Goal: Task Accomplishment & Management: Use online tool/utility

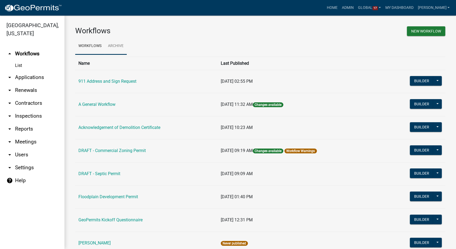
click at [116, 45] on link "Archive" at bounding box center [116, 46] width 22 height 17
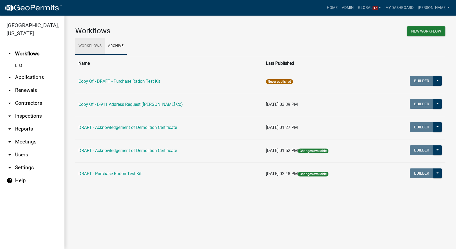
click at [81, 44] on link "Workflows" at bounding box center [90, 46] width 30 height 17
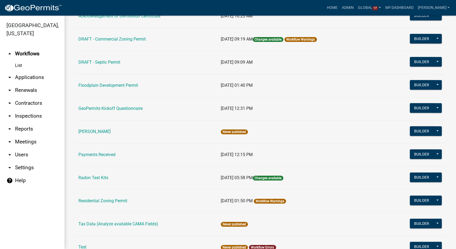
scroll to position [119, 0]
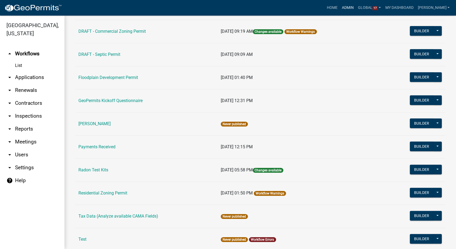
click at [356, 8] on link "Admin" at bounding box center [347, 8] width 16 height 10
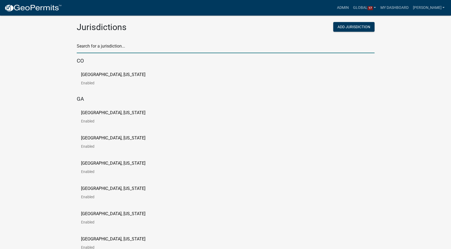
click at [132, 50] on input "text" at bounding box center [226, 47] width 298 height 11
type input "[PERSON_NAME]"
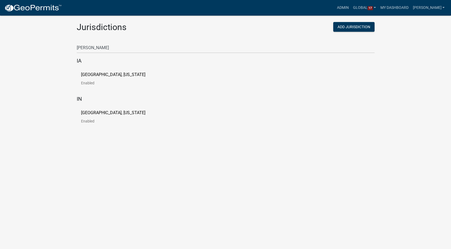
click at [98, 74] on p "[GEOGRAPHIC_DATA], [US_STATE]" at bounding box center [113, 74] width 64 height 4
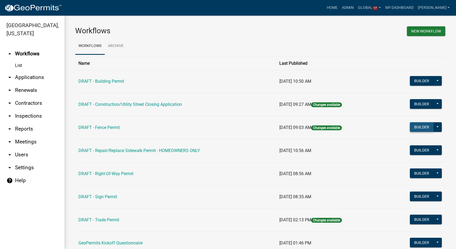
click at [414, 127] on button "Builder" at bounding box center [422, 127] width 24 height 10
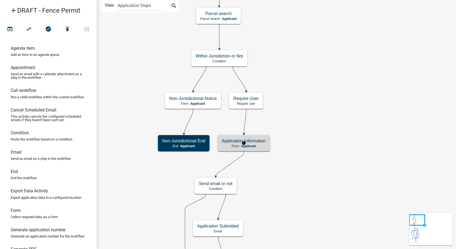
click at [267, 140] on div "Application Information Form - Applicant" at bounding box center [243, 143] width 52 height 16
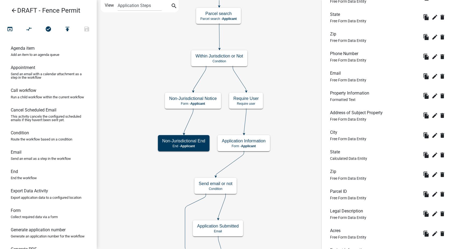
scroll to position [537, 0]
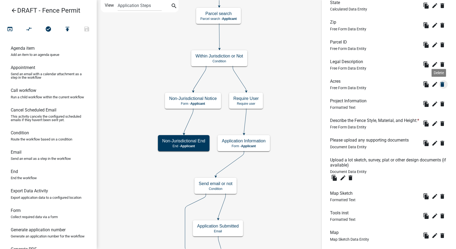
click at [439, 87] on icon "delete" at bounding box center [442, 84] width 6 height 6
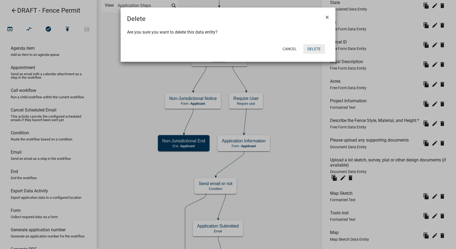
click at [320, 46] on button "Delete" at bounding box center [314, 49] width 22 height 10
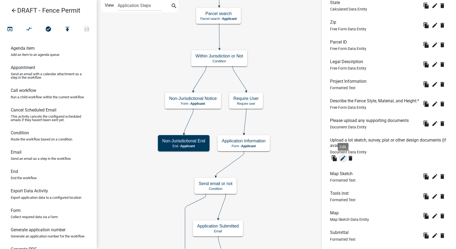
click at [342, 162] on button "edit" at bounding box center [342, 158] width 9 height 9
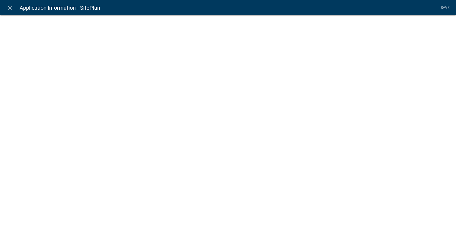
select select "document"
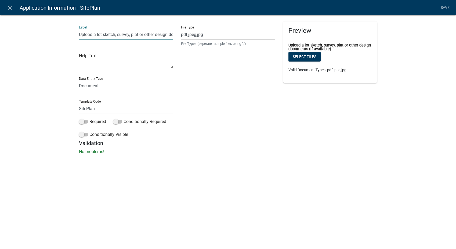
click at [155, 35] on input "Upload a lot sketch, survey, plat or other design documents (if available)" at bounding box center [126, 34] width 94 height 11
type input "Upload a plot plan (if available)"
click at [447, 8] on link "Save" at bounding box center [444, 8] width 13 height 10
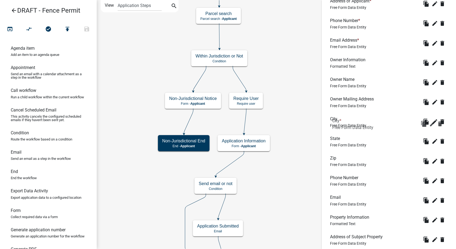
scroll to position [230, 0]
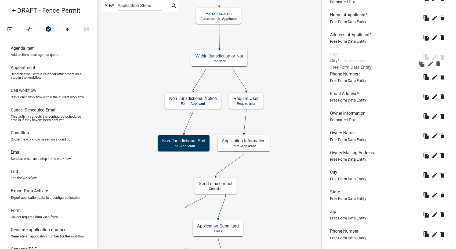
drag, startPoint x: 332, startPoint y: 192, endPoint x: 333, endPoint y: 59, distance: 133.7
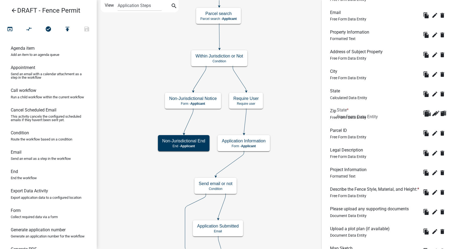
scroll to position [260, 0]
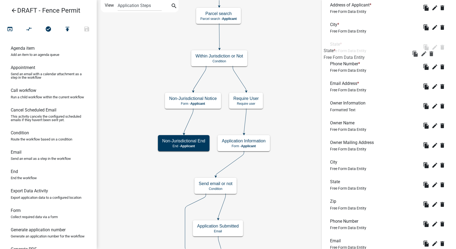
drag, startPoint x: 334, startPoint y: 182, endPoint x: 328, endPoint y: 48, distance: 133.8
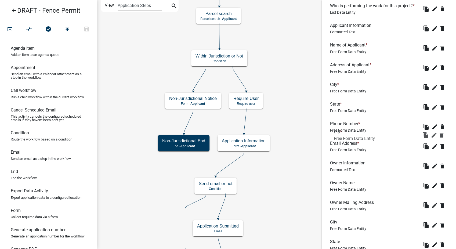
scroll to position [170, 0]
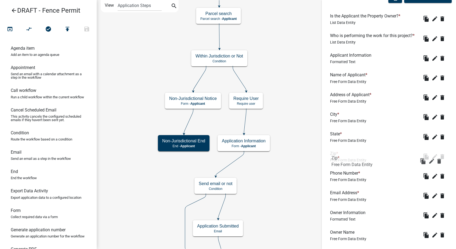
drag, startPoint x: 334, startPoint y: 199, endPoint x: 336, endPoint y: 152, distance: 47.3
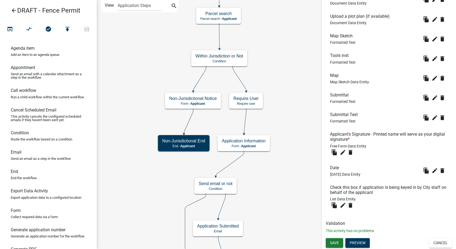
scroll to position [736, 0]
click at [336, 243] on span "Save" at bounding box center [334, 242] width 9 height 4
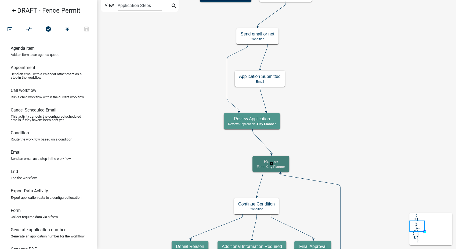
click at [283, 163] on h5 "Review" at bounding box center [271, 161] width 28 height 5
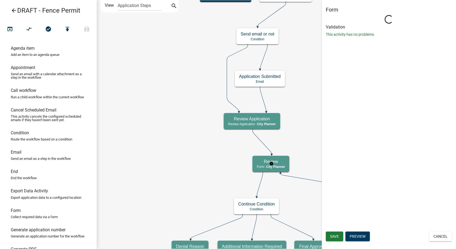
select select "B0EC8D28-4564-4FAC-BE8F-7037D338EE00"
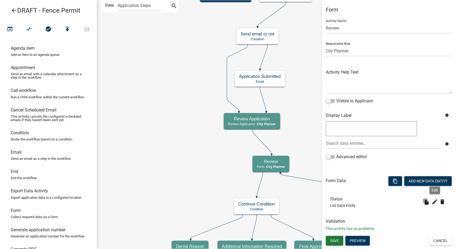
click at [436, 196] on li "Status List Data Entity file_copy edit Edit delete" at bounding box center [389, 202] width 126 height 20
click at [436, 201] on icon "edit" at bounding box center [434, 201] width 6 height 6
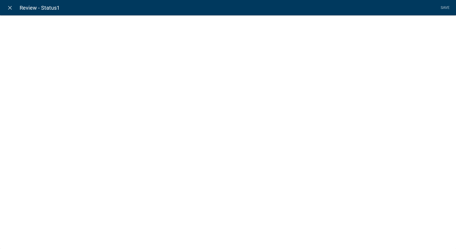
select select "list-data"
select select
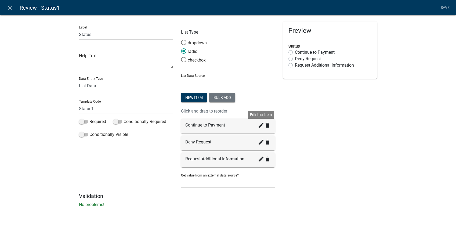
click at [260, 126] on icon "create" at bounding box center [261, 125] width 6 height 6
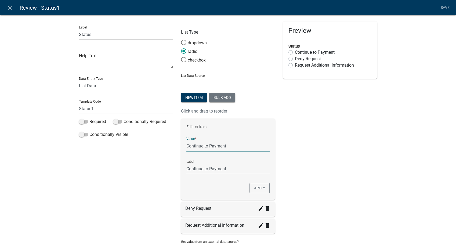
click at [227, 144] on input "Continue to Payment" at bounding box center [227, 145] width 83 height 11
type input "C"
type input "Approved"
click at [334, 156] on div "Preview Status Continue to Payment Deny Request Request Additional Information" at bounding box center [330, 140] width 102 height 238
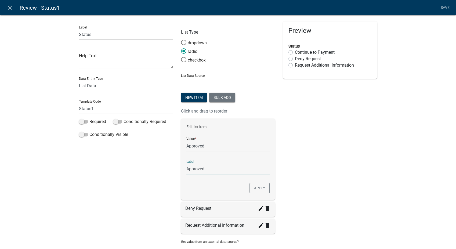
click at [223, 167] on input "Approved" at bounding box center [227, 168] width 83 height 11
click at [315, 158] on div "Preview Status Continue to Payment Deny Request Request Additional Information" at bounding box center [330, 140] width 102 height 238
click at [261, 186] on button "Apply" at bounding box center [259, 188] width 20 height 10
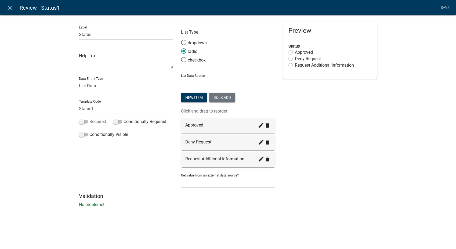
click at [84, 120] on span at bounding box center [83, 122] width 9 height 4
click at [89, 118] on input "Required" at bounding box center [89, 118] width 0 height 0
click at [442, 4] on link "Save" at bounding box center [444, 8] width 13 height 10
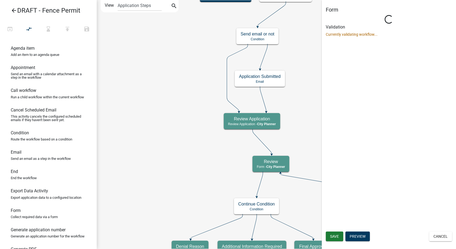
select select "B0EC8D28-4564-4FAC-BE8F-7037D338EE00"
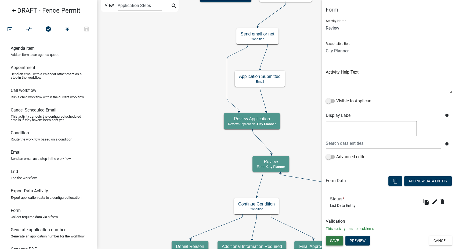
click at [332, 241] on span "Save" at bounding box center [334, 240] width 9 height 4
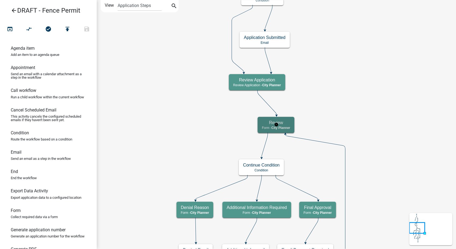
click at [288, 125] on h5 "Review" at bounding box center [276, 122] width 28 height 5
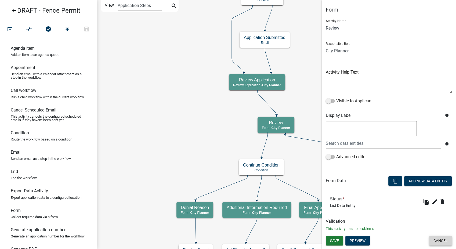
click at [440, 241] on button "Cancel" at bounding box center [440, 241] width 23 height 10
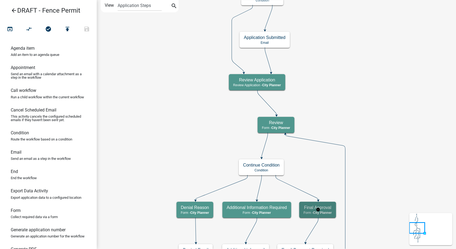
click at [331, 207] on h5 "Final Approval" at bounding box center [317, 207] width 28 height 5
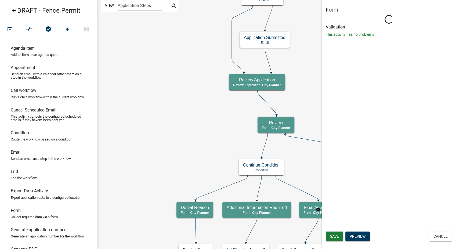
select select "B0EC8D28-4564-4FAC-BE8F-7037D338EE00"
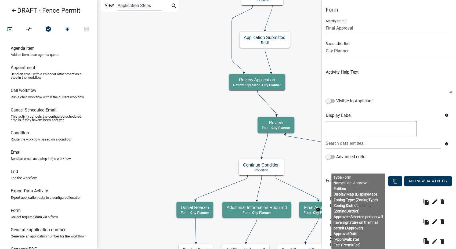
click at [404, 202] on li "Display Map Display Value Data Entity file_copy edit delete" at bounding box center [389, 202] width 126 height 20
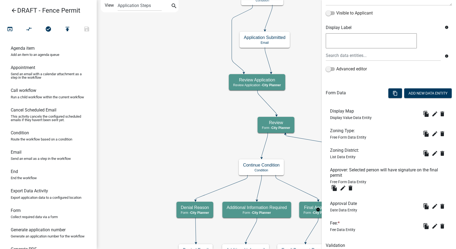
scroll to position [89, 0]
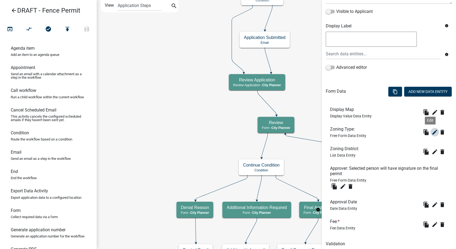
click at [431, 130] on icon "edit" at bounding box center [434, 132] width 6 height 6
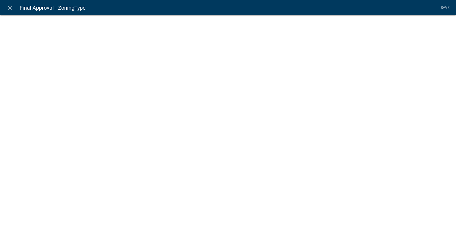
select select
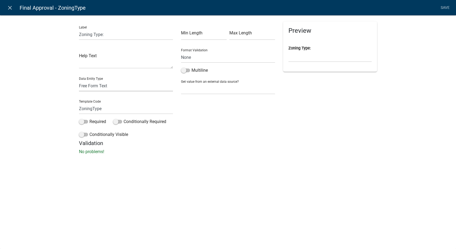
click at [100, 85] on select "Free Form Text Document Display Entity Value Fee Numeric Data Date Map Sketch D…" at bounding box center [126, 85] width 94 height 11
click at [121, 86] on select "Free Form Text Document Display Entity Value Fee Numeric Data Date Map Sketch D…" at bounding box center [126, 85] width 94 height 11
select select "list-data"
click at [79, 80] on select "Free Form Text Document Display Entity Value Fee Numeric Data Date Map Sketch D…" at bounding box center [126, 85] width 94 height 11
select select "list-data"
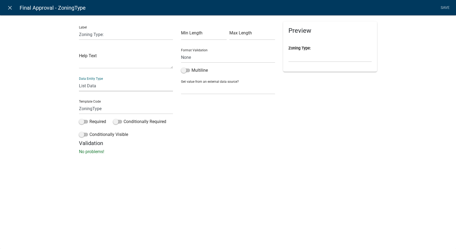
select select
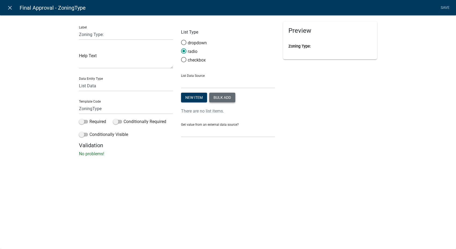
click at [228, 95] on button "Bulk add" at bounding box center [222, 98] width 26 height 10
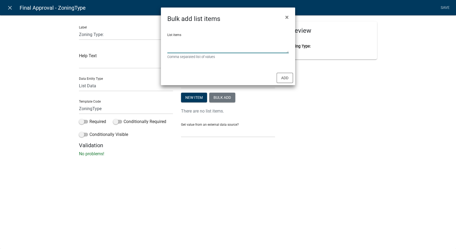
click at [176, 41] on textarea "List items" at bounding box center [227, 44] width 121 height 17
type textarea "R"
type textarea "Agricultural,Residential,Commercial, Industrial"
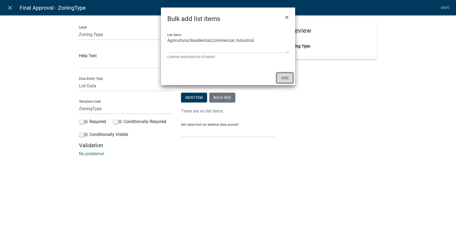
click at [285, 81] on button "Add" at bounding box center [284, 78] width 16 height 10
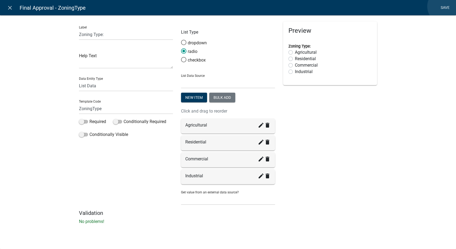
click at [444, 6] on link "Save" at bounding box center [444, 8] width 13 height 10
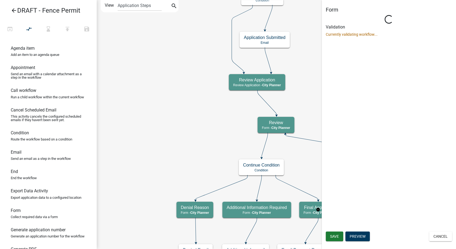
scroll to position [0, 0]
select select "B0EC8D28-4564-4FAC-BE8F-7037D338EE00"
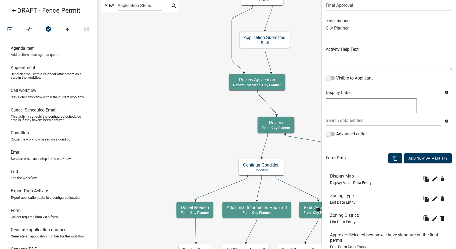
scroll to position [80, 0]
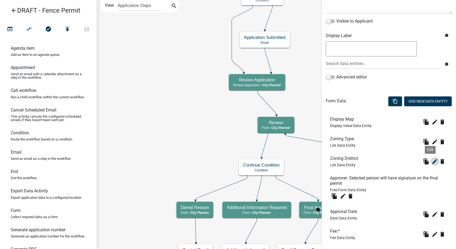
click at [431, 160] on icon "edit" at bounding box center [434, 161] width 6 height 6
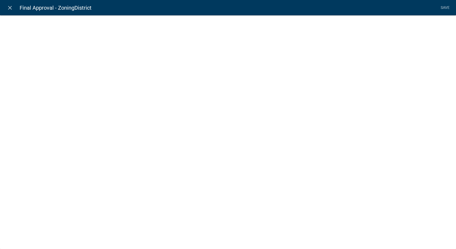
select select "list-data"
select select "custom-list-4e8beb59-f28d-4198-89b6-512525e111c1"
select select
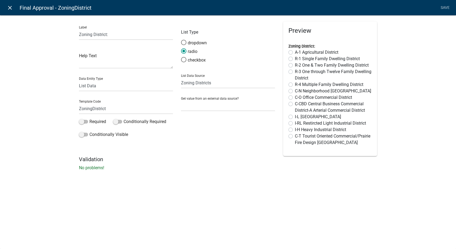
click at [12, 6] on icon "close" at bounding box center [10, 8] width 6 height 6
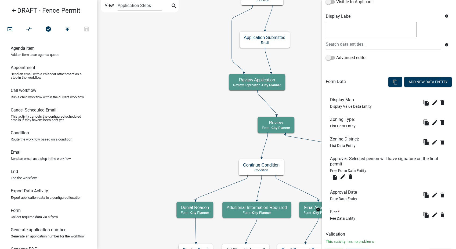
scroll to position [109, 0]
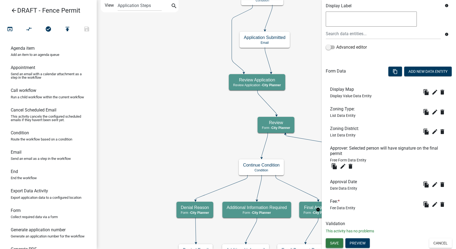
click at [335, 241] on span "Save" at bounding box center [334, 243] width 9 height 4
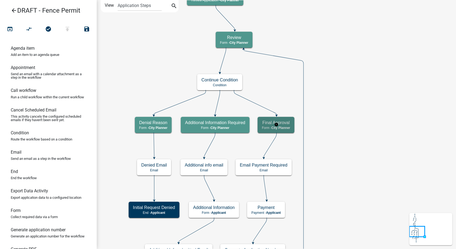
scroll to position [0, 0]
click at [13, 9] on icon "arrow_back" at bounding box center [14, 11] width 6 height 8
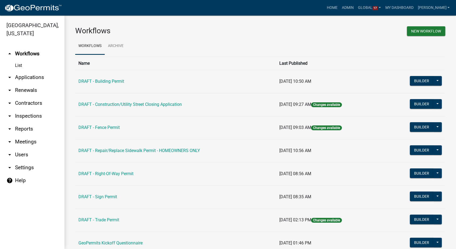
click at [17, 161] on link "arrow_drop_down Settings" at bounding box center [32, 167] width 64 height 13
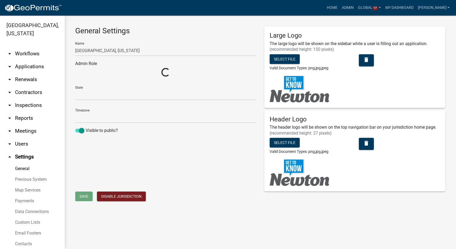
select select "IA"
select select "Central Standard Time"
select select "5355c76e-d333-4ae7-ad4c-4a073e072dbd"
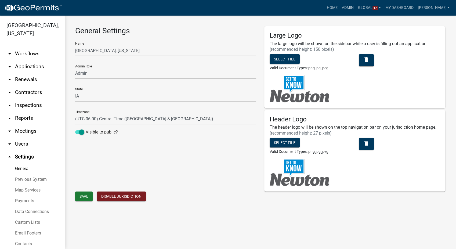
click at [20, 217] on link "Custom Lists" at bounding box center [32, 222] width 64 height 11
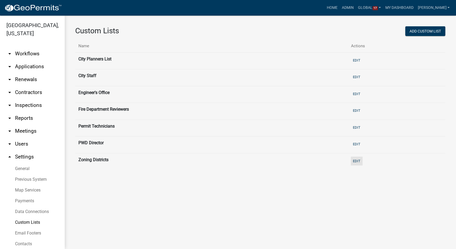
click at [357, 162] on button "Edit" at bounding box center [356, 160] width 12 height 9
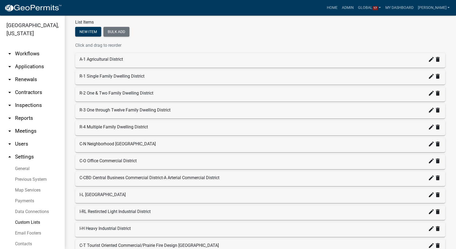
scroll to position [89, 0]
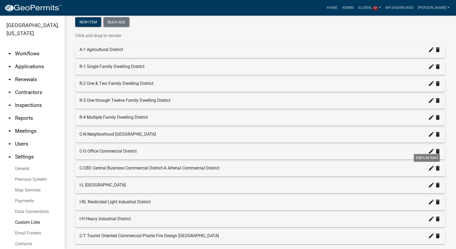
click at [428, 167] on icon "create" at bounding box center [431, 168] width 6 height 6
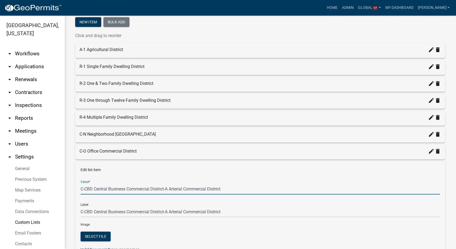
drag, startPoint x: 224, startPoint y: 189, endPoint x: 165, endPoint y: 186, distance: 59.6
click at [165, 186] on input "C-CBD Central Business Commercial District-A Arterial Commercial District" at bounding box center [260, 188] width 359 height 11
type input "C-CBD Central Business Commercial District"
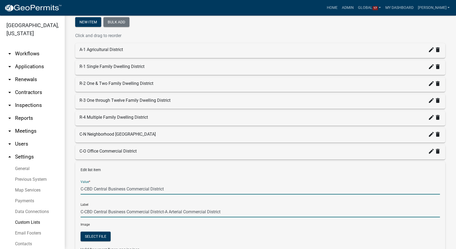
type input "C-CBD Central Business Commercial District"
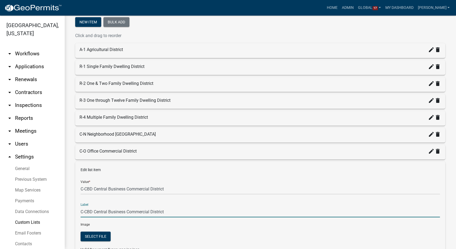
click at [257, 215] on input "C-CBD Central Business Commercial District" at bounding box center [260, 211] width 359 height 11
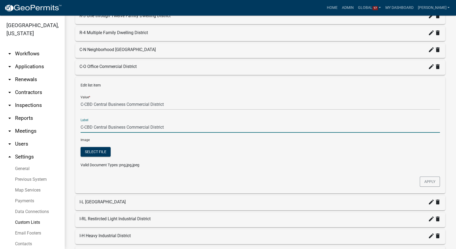
scroll to position [179, 0]
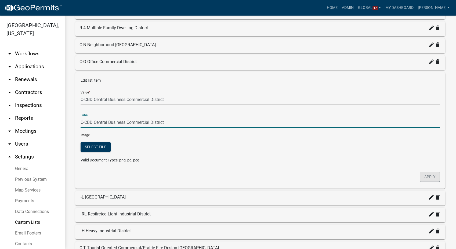
click at [429, 180] on button "Apply" at bounding box center [429, 176] width 20 height 10
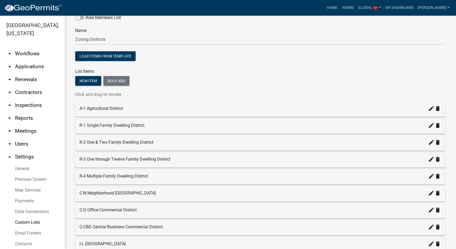
scroll to position [5, 0]
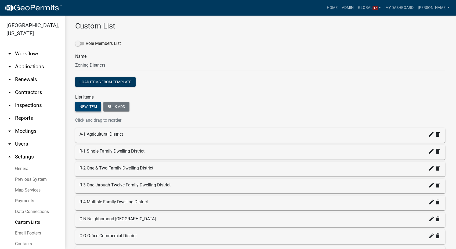
click at [84, 104] on button "New item" at bounding box center [88, 107] width 26 height 10
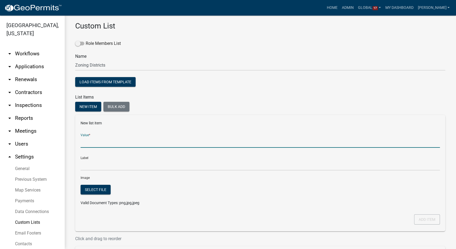
click at [85, 144] on input "Value *" at bounding box center [260, 142] width 359 height 11
paste input "[ { "value": { "activity": { "routing": [ { "$id": "1", "targetId": "939dda39-2…"
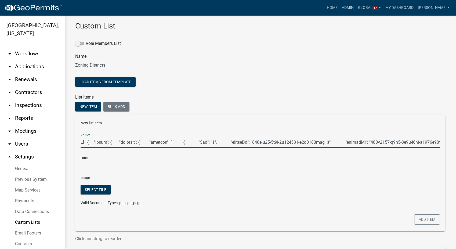
scroll to position [0, 403124]
type input "C[ { "value": { "activity": { "routing": [ { "$id": "1", "targetId": "939dda39-…"
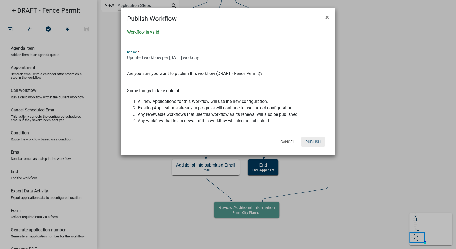
type textarea "Updated workflow per [DATE] workday"
click at [309, 143] on button "Publish" at bounding box center [313, 142] width 24 height 10
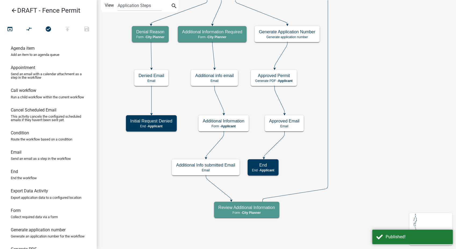
click at [15, 8] on icon "arrow_back" at bounding box center [14, 11] width 6 height 8
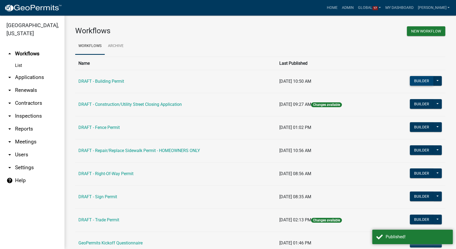
click at [413, 81] on button "Builder" at bounding box center [422, 81] width 24 height 10
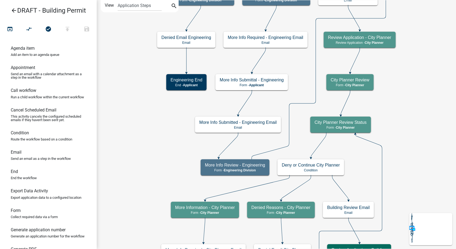
click at [14, 9] on icon "arrow_back" at bounding box center [14, 11] width 6 height 8
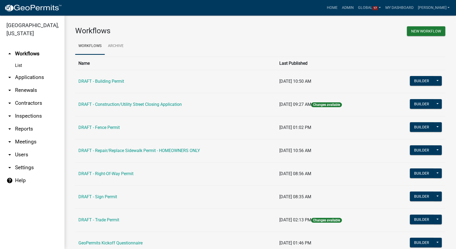
click at [23, 97] on link "arrow_drop_down Contractors" at bounding box center [32, 103] width 64 height 13
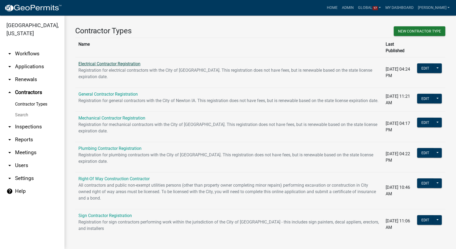
click at [122, 61] on link "Electrical Contractor Registration" at bounding box center [109, 63] width 62 height 5
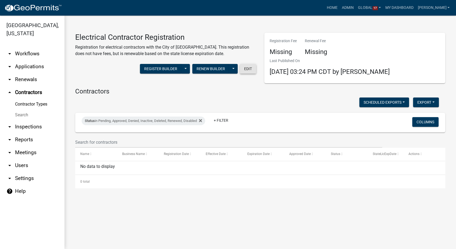
click at [247, 68] on button "Edit" at bounding box center [248, 69] width 16 height 10
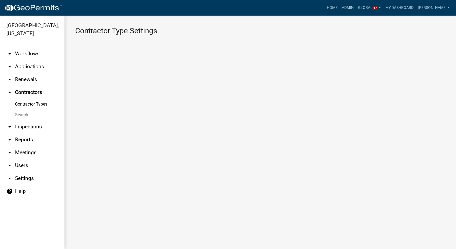
select select "3: Object"
select select
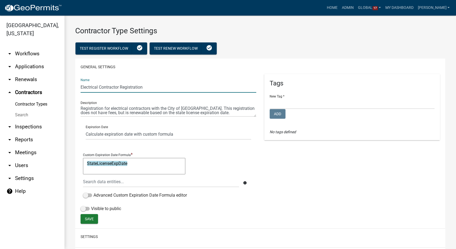
click at [150, 87] on input "Electrical Contractor Registration" at bounding box center [169, 87] width 176 height 11
type input "Electrical Contractor Registration MASTER ELECTRICIANS ONLY"
click at [152, 109] on textarea at bounding box center [169, 110] width 176 height 12
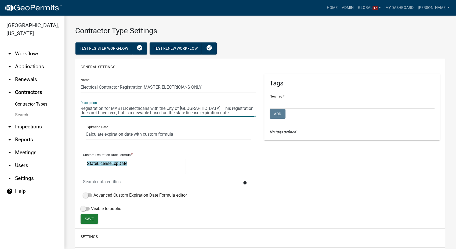
click at [138, 112] on textarea at bounding box center [169, 110] width 176 height 12
click at [169, 114] on textarea at bounding box center [169, 110] width 176 height 12
type textarea "Registration for MASTER electricians with the City of Newton IA. This registrat…"
click at [85, 219] on span "Save" at bounding box center [89, 218] width 9 height 4
click at [25, 99] on link "Contractor Types" at bounding box center [32, 104] width 64 height 11
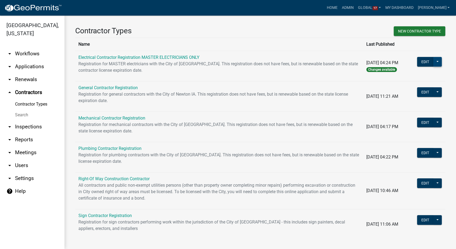
click at [434, 61] on button at bounding box center [437, 62] width 9 height 10
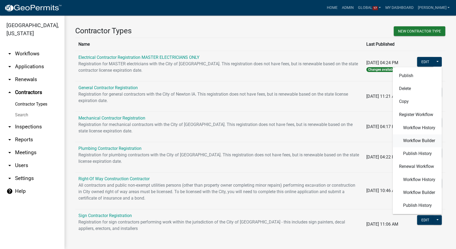
click at [408, 141] on span "Workflow Builder" at bounding box center [419, 140] width 32 height 4
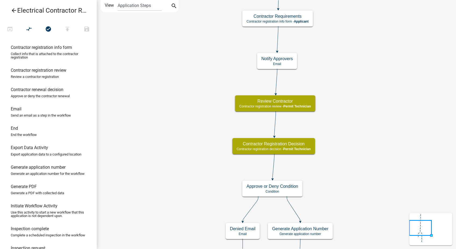
scroll to position [179, 0]
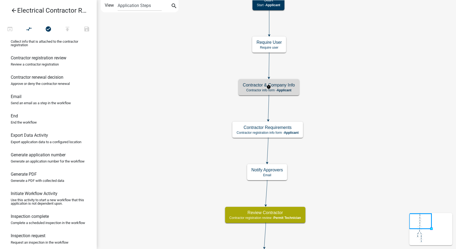
click at [283, 86] on h5 "Contractor & Company Info" at bounding box center [269, 84] width 52 height 5
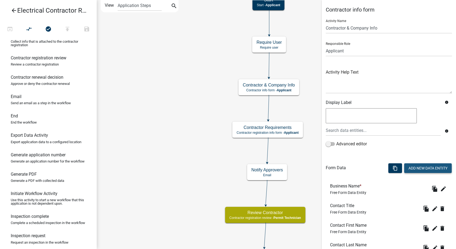
click at [406, 166] on button "Add New Data Entity" at bounding box center [428, 168] width 48 height 10
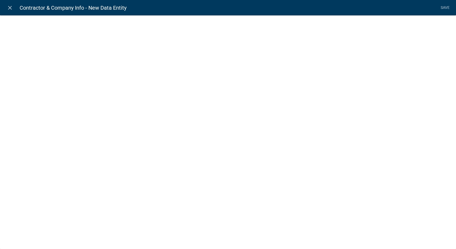
select select
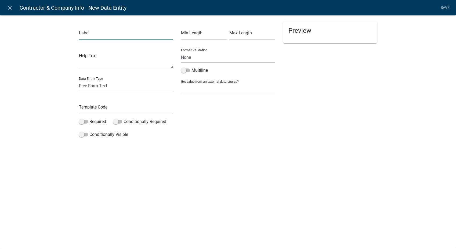
click at [103, 36] on input "text" at bounding box center [126, 34] width 94 height 11
type input "Disclaimer"
click at [96, 85] on select "Free Form Text Display Entity Value Fee Numeric Data Date Map Sketch Data List …" at bounding box center [126, 85] width 94 height 11
select select "rich-text"
click at [79, 80] on select "Free Form Text Display Entity Value Fee Numeric Data Date Map Sketch Data List …" at bounding box center [126, 85] width 94 height 11
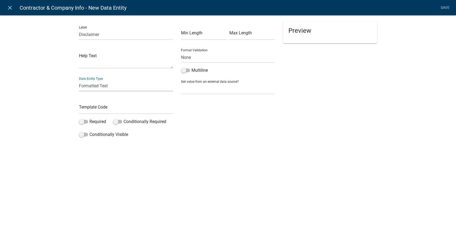
select select "rich-text"
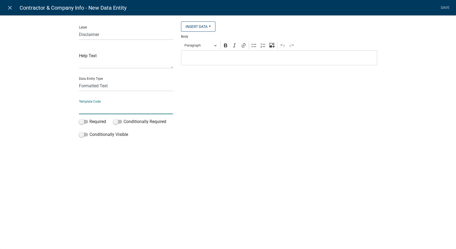
click at [87, 109] on input "text" at bounding box center [126, 108] width 94 height 11
type input "Disclaimer"
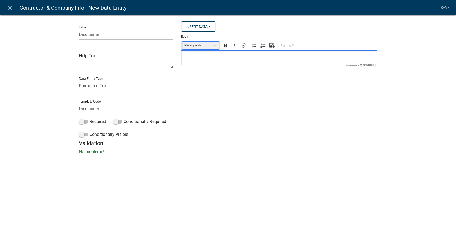
click at [215, 46] on button "Paragraph" at bounding box center [200, 45] width 37 height 8
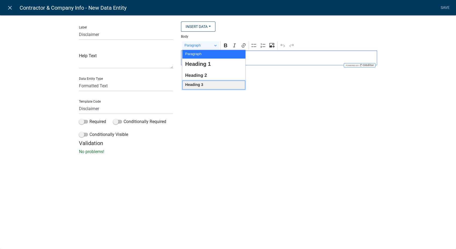
click at [198, 87] on span "Heading 3" at bounding box center [194, 84] width 18 height 7
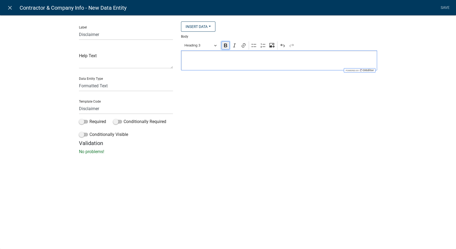
click at [224, 47] on icon "Editor toolbar" at bounding box center [225, 45] width 5 height 5
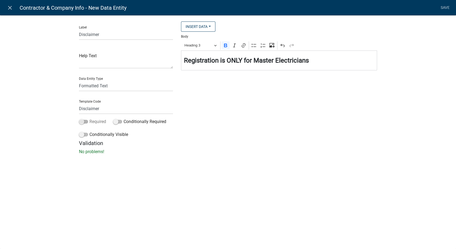
click at [81, 120] on span at bounding box center [83, 122] width 9 height 4
click at [89, 118] on input "Required" at bounding box center [89, 118] width 0 height 0
click at [447, 7] on link "Save" at bounding box center [444, 8] width 13 height 10
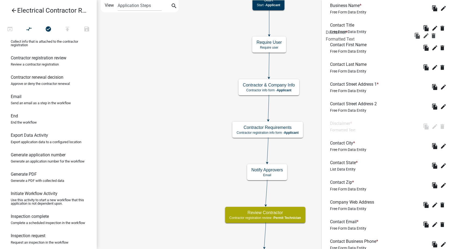
scroll to position [141, 0]
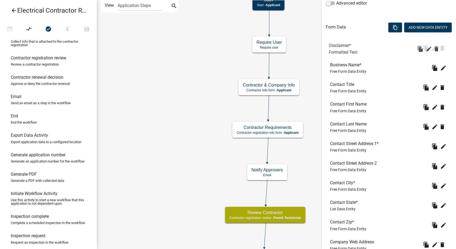
drag, startPoint x: 345, startPoint y: 181, endPoint x: 344, endPoint y: 42, distance: 138.8
click at [431, 46] on icon "edit" at bounding box center [434, 48] width 6 height 6
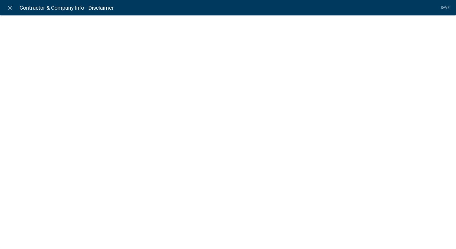
select select "rich-text"
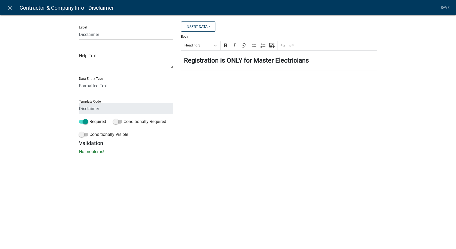
click at [312, 62] on h4 "⁠⁠⁠⁠⁠⁠⁠ Registration is ONLY for Master Electricians" at bounding box center [279, 61] width 190 height 8
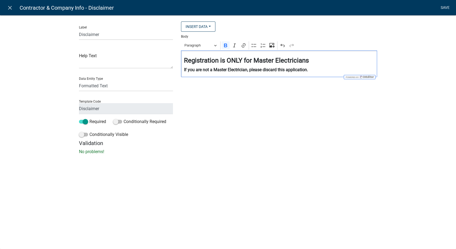
click at [444, 6] on link "Save" at bounding box center [444, 8] width 13 height 10
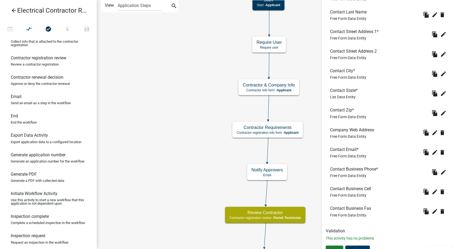
scroll to position [260, 0]
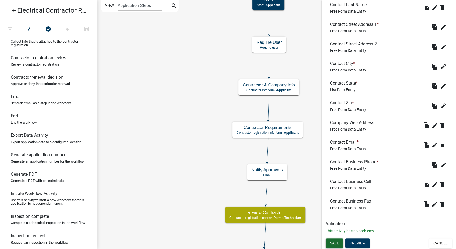
click at [337, 240] on span "Save" at bounding box center [334, 242] width 9 height 4
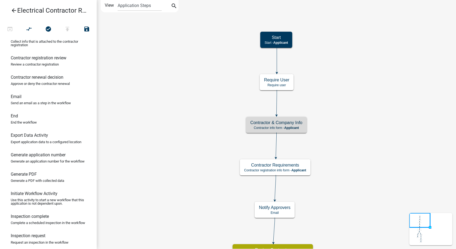
scroll to position [0, 0]
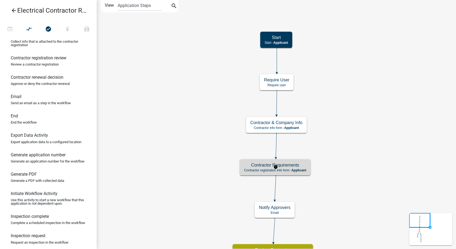
click at [303, 170] on span "Applicant" at bounding box center [298, 170] width 15 height 4
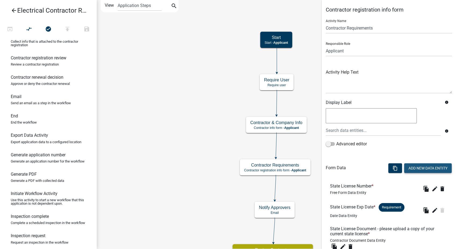
click at [419, 170] on button "Add New Data Entity" at bounding box center [428, 168] width 48 height 10
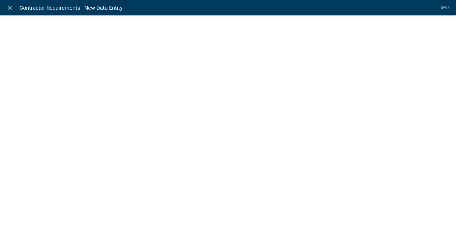
select select
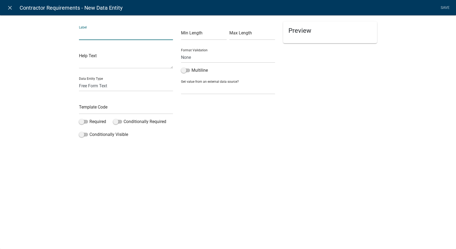
click at [99, 34] on input "text" at bounding box center [126, 34] width 94 height 11
type input "Please confirm:"
click at [92, 85] on select "Free Form Text Display Entity Value Fee Numeric Data Date Map Sketch Data List …" at bounding box center [126, 85] width 94 height 11
select select "list-data"
click at [79, 80] on select "Free Form Text Display Entity Value Fee Numeric Data Date Map Sketch Data List …" at bounding box center [126, 85] width 94 height 11
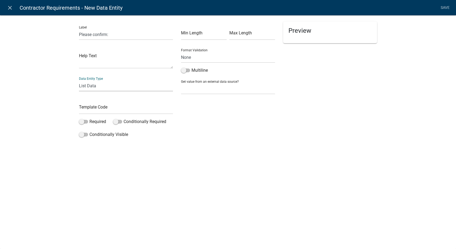
select select "list-data"
select select
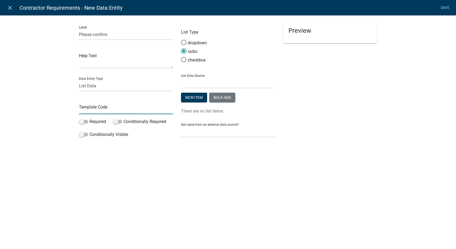
click at [91, 111] on input "text" at bounding box center [126, 108] width 94 height 11
type input "MasterElectricianConfirmation"
click at [183, 59] on span at bounding box center [183, 60] width 11 height 12
click at [181, 57] on input "checkbox" at bounding box center [181, 57] width 0 height 0
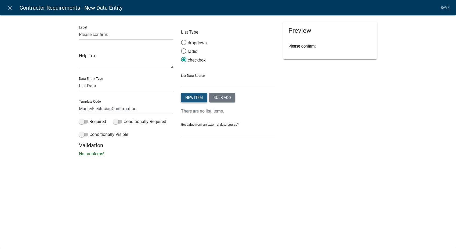
click at [193, 100] on button "New item" at bounding box center [194, 98] width 26 height 10
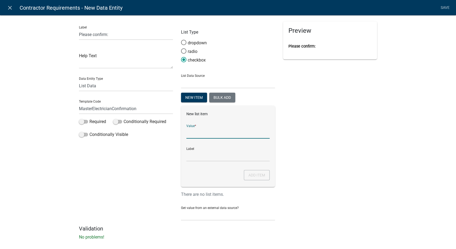
click at [191, 133] on input "List Data Source" at bounding box center [227, 132] width 83 height 11
type input "I confirm I am a Master Electrician."
click at [197, 154] on input "I confirm I am a Master Electrician." at bounding box center [227, 155] width 83 height 11
click at [249, 175] on button "Add item" at bounding box center [257, 175] width 26 height 10
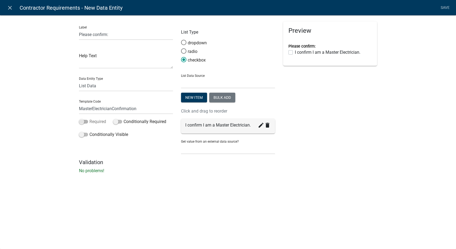
click at [81, 122] on span at bounding box center [83, 122] width 9 height 4
click at [89, 118] on input "Required" at bounding box center [89, 118] width 0 height 0
click at [445, 8] on link "Save" at bounding box center [444, 8] width 13 height 10
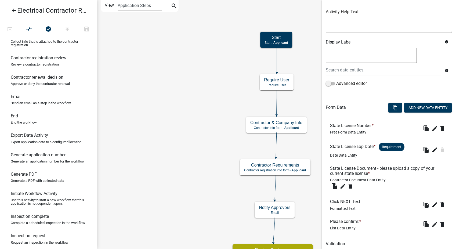
scroll to position [81, 0]
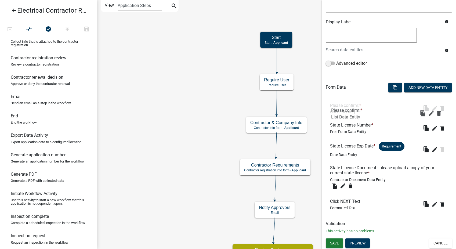
drag, startPoint x: 344, startPoint y: 200, endPoint x: 345, endPoint y: 103, distance: 97.2
click at [336, 244] on span "Save" at bounding box center [334, 242] width 9 height 4
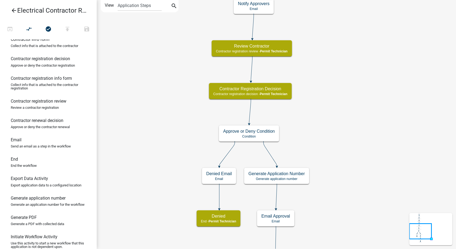
scroll to position [109, 0]
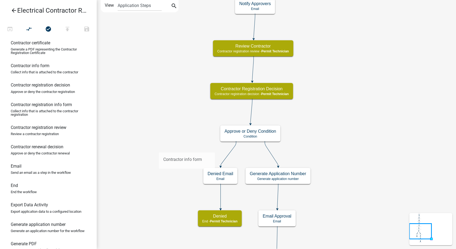
drag, startPoint x: 20, startPoint y: 74, endPoint x: 159, endPoint y: 148, distance: 157.5
click at [159, 148] on div "arrow_back Electrical Contractor Registration MASTER ELECTRICIANS ONLY open_in_…" at bounding box center [228, 124] width 456 height 249
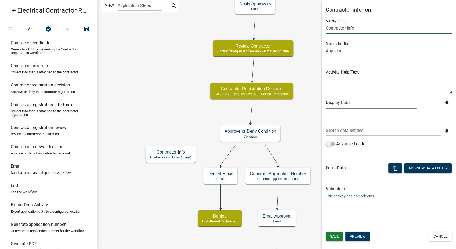
click at [354, 29] on input "Contractor Info" at bounding box center [389, 28] width 126 height 11
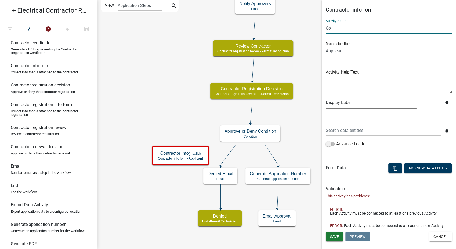
type input "C"
type input "Denied Reason"
click at [350, 51] on select "Applicant PWD Director Permit Technician Fire Department Admin City Planner Eng…" at bounding box center [389, 50] width 126 height 11
select select "5805852F-8761-4B18-8554-11011EE0AEBD"
click at [326, 45] on select "Applicant PWD Director Permit Technician Fire Department Admin City Planner Eng…" at bounding box center [389, 50] width 126 height 11
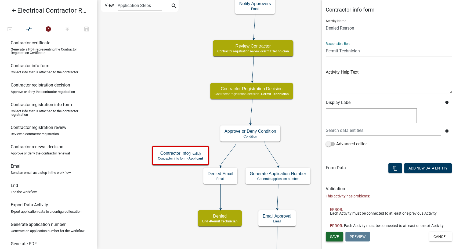
click at [332, 239] on button "Save" at bounding box center [334, 237] width 17 height 10
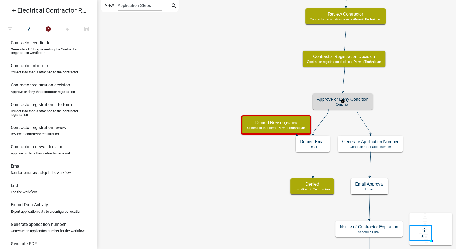
click at [339, 100] on h5 "Approve or Deny Condition" at bounding box center [343, 99] width 52 height 5
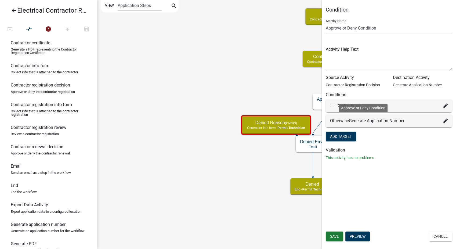
click at [445, 105] on icon at bounding box center [445, 105] width 4 height 4
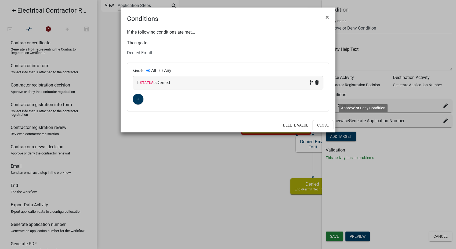
click at [159, 52] on select "Choose... Start Notify Approvers Email Approval Approved Contractor & Company I…" at bounding box center [228, 52] width 202 height 11
select select "13: ba9cb114-afaa-4074-8cd3-7f9acab5b2b9"
click at [127, 47] on select "Choose... Start Notify Approvers Email Approval Approved Contractor & Company I…" at bounding box center [228, 52] width 202 height 11
click at [322, 122] on button "Close" at bounding box center [322, 125] width 21 height 10
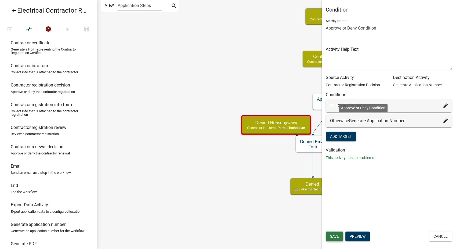
click at [336, 234] on span "Save" at bounding box center [334, 236] width 9 height 4
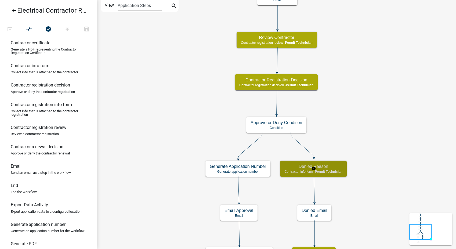
click at [341, 166] on h5 "Denied Reason" at bounding box center [313, 166] width 58 height 5
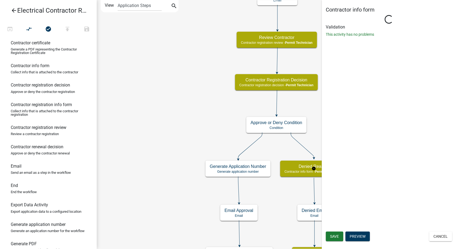
select select "5805852F-8761-4B18-8554-11011EE0AEBD"
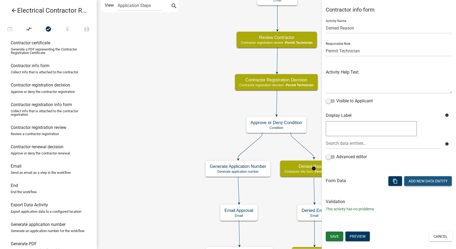
click at [412, 178] on button "Add New Data Entity" at bounding box center [428, 181] width 48 height 10
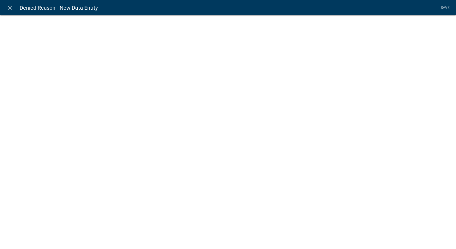
select select
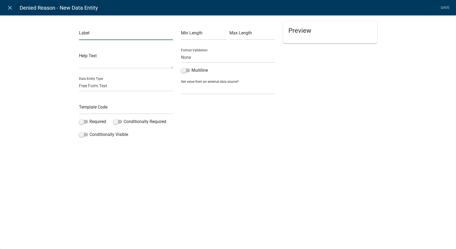
click at [112, 32] on input "text" at bounding box center [126, 34] width 94 height 11
type input "Denied Reason:"
click at [103, 86] on select "Free Form Text Display Entity Value Fee Numeric Data Date Map Sketch Data List …" at bounding box center [126, 85] width 94 height 11
select select "list-data"
click at [79, 80] on select "Free Form Text Display Entity Value Fee Numeric Data Date Map Sketch Data List …" at bounding box center [126, 85] width 94 height 11
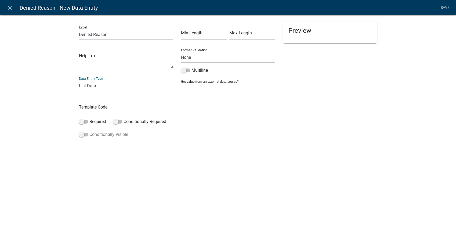
select select "list-data"
select select
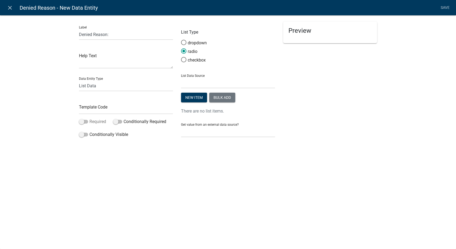
click at [82, 121] on span at bounding box center [83, 122] width 9 height 4
click at [89, 118] on input "Required" at bounding box center [89, 118] width 0 height 0
click at [86, 110] on input "text" at bounding box center [126, 108] width 94 height 11
type input "DeniedReason"
click at [223, 96] on button "Bulk add" at bounding box center [222, 98] width 26 height 10
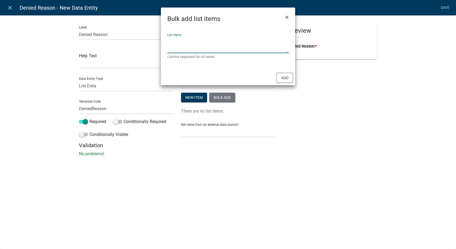
click at [196, 40] on textarea "List items" at bounding box center [227, 44] width 121 height 17
type textarea "Applicant is NOT a Master Electrician,Other"
click at [279, 81] on button "Add" at bounding box center [284, 78] width 16 height 10
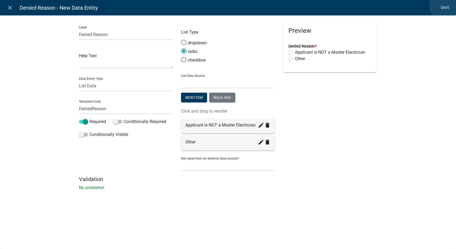
click at [446, 5] on link "Save" at bounding box center [444, 8] width 13 height 10
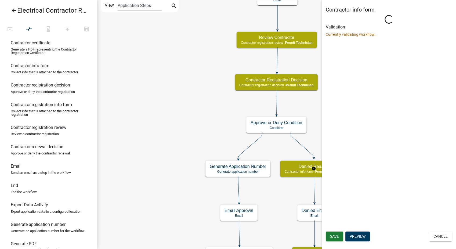
select select "5805852F-8761-4B18-8554-11011EE0AEBD"
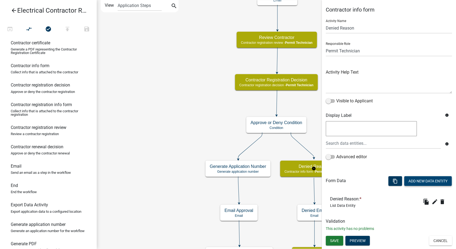
click at [415, 184] on button "Add New Data Entity" at bounding box center [428, 181] width 48 height 10
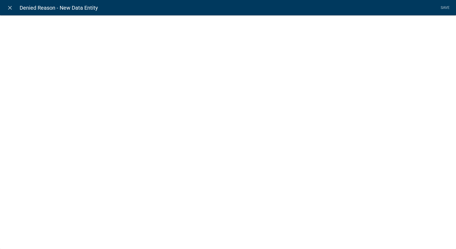
select select
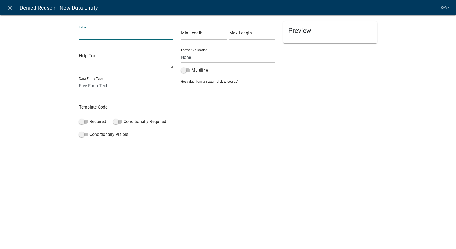
click at [105, 35] on input "text" at bounding box center [126, 34] width 94 height 11
type input "Please list the reason for denial - this will be in an email to the Applicant:"
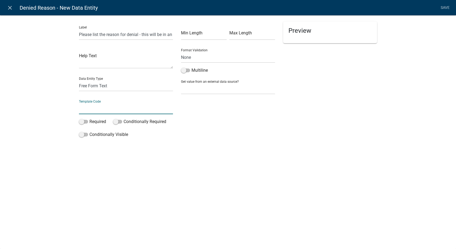
click at [89, 110] on input "text" at bounding box center [126, 108] width 94 height 11
type input "DeniedReasonOther"
click at [82, 135] on span at bounding box center [83, 135] width 9 height 4
click at [89, 131] on input "Conditionally Visible" at bounding box center [89, 131] width 0 height 0
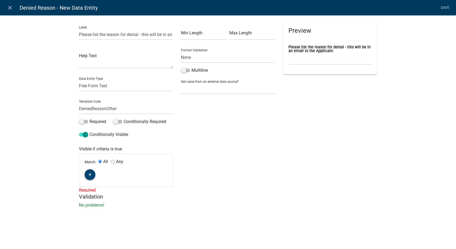
click at [88, 171] on button "button" at bounding box center [90, 174] width 11 height 11
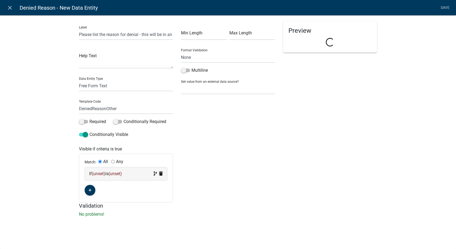
click at [136, 175] on div "If (unset) is (unset)" at bounding box center [126, 173] width 74 height 6
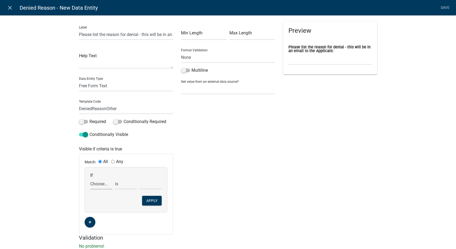
click at [94, 184] on select "Choose... ALL_FEE_RECIPIENTS APPLICANT_CITY APPLICANT_EMAIL_ADDRESS APPLICANT_F…" at bounding box center [101, 183] width 22 height 11
select select "48: STATUS"
click at [90, 178] on select "Choose... ALL_FEE_RECIPIENTS APPLICANT_CITY APPLICANT_EMAIL_ADDRESS APPLICANT_F…" at bounding box center [101, 183] width 22 height 11
click at [142, 185] on select "Choose... Approved Denied" at bounding box center [151, 183] width 22 height 11
select select "2: Denied"
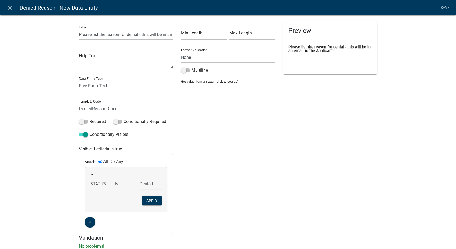
click at [140, 178] on select "Choose... Approved Denied" at bounding box center [151, 183] width 22 height 11
click at [150, 202] on button "Apply" at bounding box center [152, 201] width 20 height 10
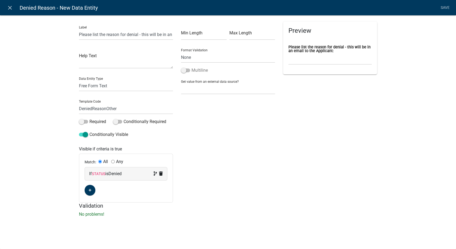
click at [183, 70] on span at bounding box center [185, 70] width 9 height 4
click at [191, 67] on input "Multiline" at bounding box center [191, 67] width 0 height 0
click at [80, 121] on span at bounding box center [83, 122] width 9 height 4
click at [89, 118] on input "Required" at bounding box center [89, 118] width 0 height 0
click at [444, 8] on link "Save" at bounding box center [444, 8] width 13 height 10
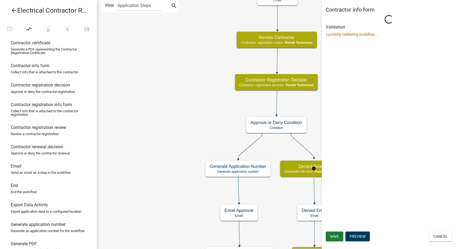
select select "5805852F-8761-4B18-8554-11011EE0AEBD"
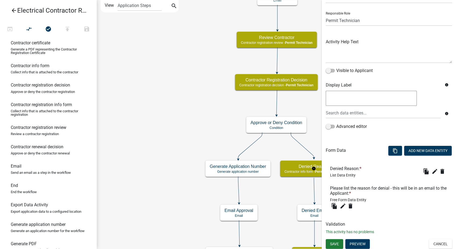
scroll to position [31, 0]
click at [331, 243] on span "Save" at bounding box center [334, 242] width 9 height 4
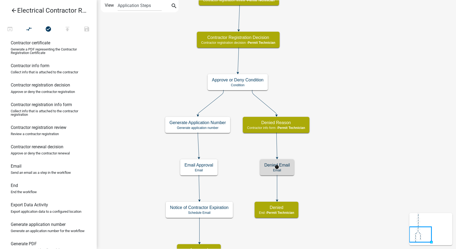
click at [291, 166] on div "Denied Email Email" at bounding box center [277, 167] width 34 height 16
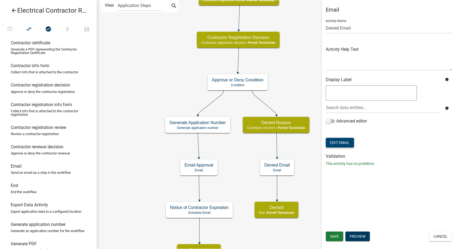
click at [341, 142] on button "Edit Email" at bounding box center [340, 143] width 28 height 10
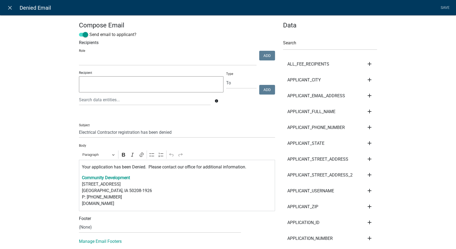
select select
click at [144, 167] on p "Your application has been Denied. Please contact our office for additional info…" at bounding box center [177, 167] width 190 height 6
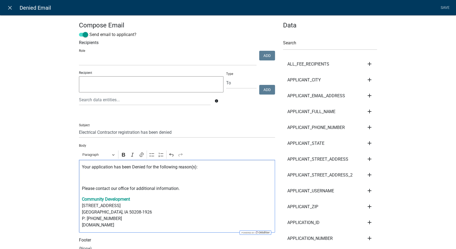
click at [82, 177] on p "Editor editing area: main. Press Alt+0 for help." at bounding box center [177, 177] width 190 height 6
click at [293, 39] on input "text" at bounding box center [330, 44] width 94 height 11
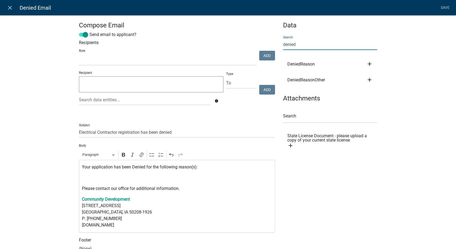
type input "denied"
click at [367, 61] on icon "add" at bounding box center [369, 64] width 6 height 6
click at [374, 81] on button "Body" at bounding box center [387, 82] width 43 height 13
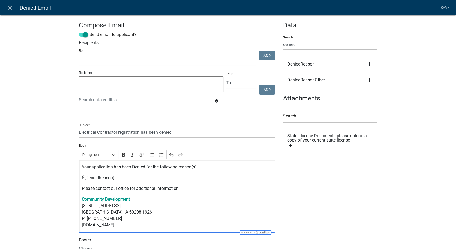
click at [112, 179] on p "${DeniedReason}" at bounding box center [177, 177] width 190 height 6
click at [369, 79] on icon "add" at bounding box center [369, 79] width 6 height 6
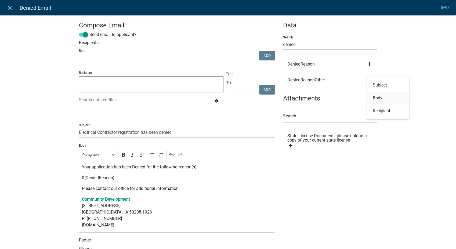
click at [368, 100] on button "Body" at bounding box center [387, 98] width 43 height 13
click at [443, 5] on link "Save" at bounding box center [444, 8] width 13 height 10
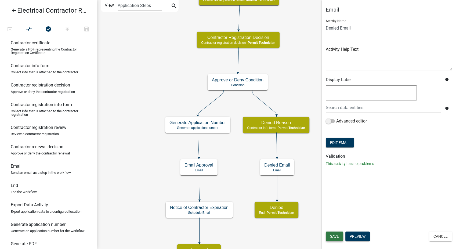
click at [331, 236] on span "Save" at bounding box center [334, 236] width 9 height 4
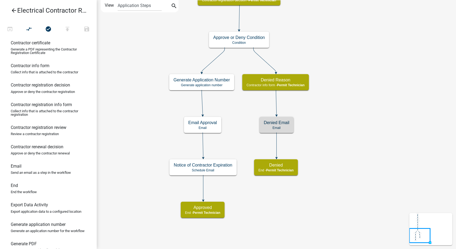
click at [15, 10] on icon "arrow_back" at bounding box center [14, 11] width 6 height 8
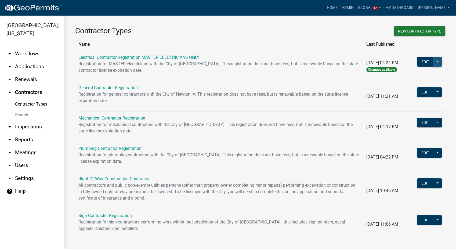
click at [433, 62] on button at bounding box center [437, 62] width 9 height 10
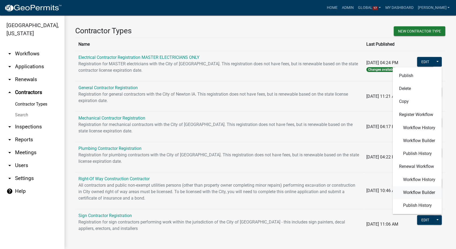
click at [420, 191] on span "Workflow Builder" at bounding box center [419, 192] width 32 height 4
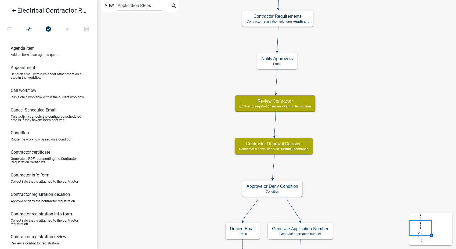
click at [12, 9] on icon "arrow_back" at bounding box center [14, 11] width 6 height 8
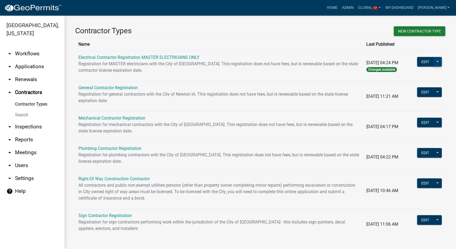
click at [434, 62] on button at bounding box center [437, 62] width 9 height 10
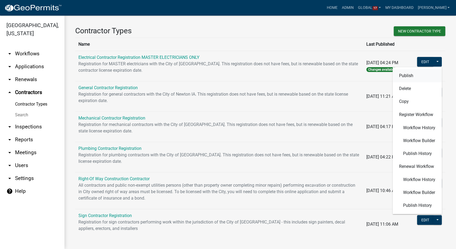
click at [404, 77] on button "Publish" at bounding box center [416, 75] width 49 height 13
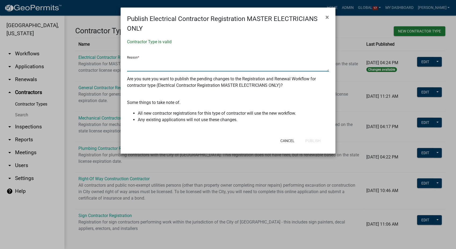
click at [127, 66] on textarea at bounding box center [228, 65] width 202 height 12
type textarea "Added Master Electrician requirements per 09/09/2025 workday notes"
click at [306, 141] on button "Publish" at bounding box center [313, 141] width 24 height 10
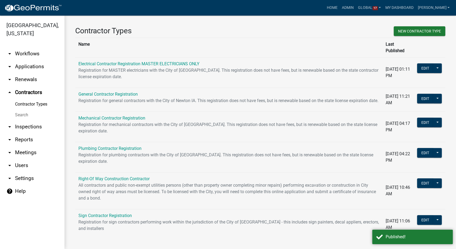
click at [19, 47] on link "arrow_drop_down Workflows" at bounding box center [32, 53] width 64 height 13
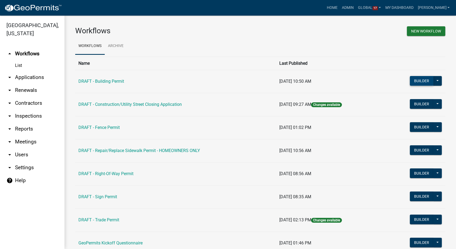
click at [412, 83] on button "Builder" at bounding box center [422, 81] width 24 height 10
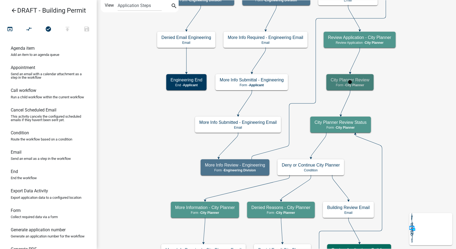
click at [372, 81] on div "City Planner Review Form - City Planner" at bounding box center [349, 82] width 47 height 16
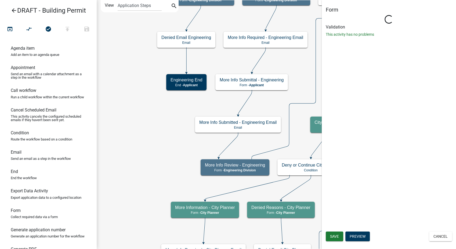
select select "B0EC8D28-4564-4FAC-BE8F-7037D338EE00"
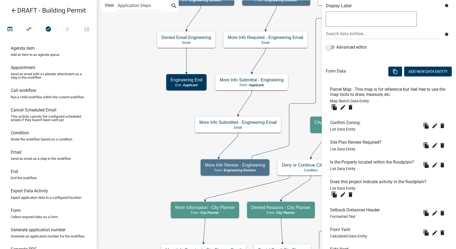
scroll to position [119, 0]
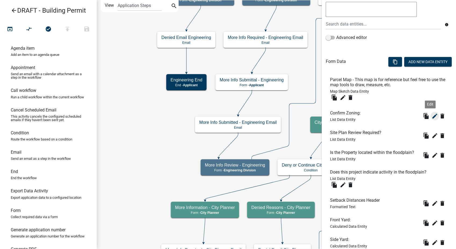
click at [431, 113] on icon "edit" at bounding box center [434, 116] width 6 height 6
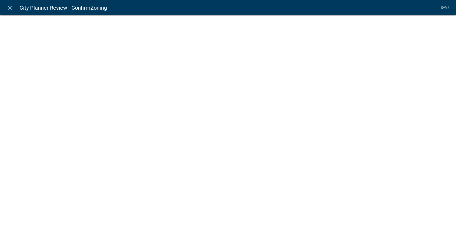
select select "list-data"
select select "custom-list-4e8beb59-f28d-4198-89b6-512525e111c1"
select select
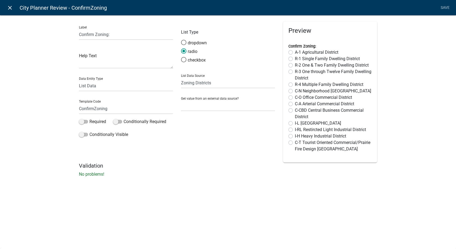
click at [11, 6] on icon "close" at bounding box center [10, 8] width 6 height 6
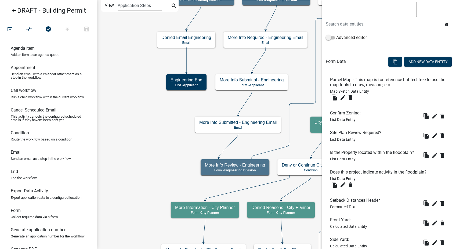
scroll to position [179, 0]
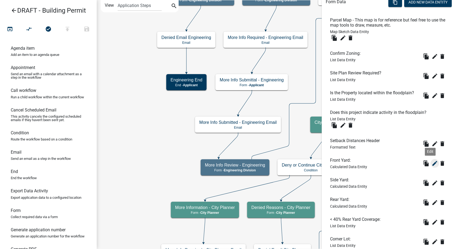
click at [431, 161] on icon "edit" at bounding box center [434, 163] width 6 height 6
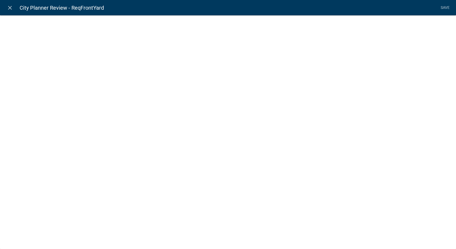
select select "calculated-value"
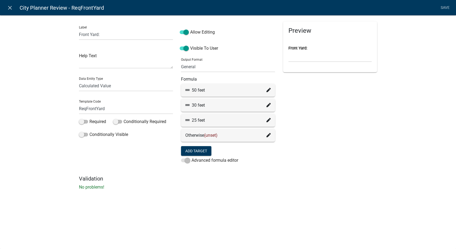
click at [266, 88] on icon at bounding box center [268, 90] width 4 height 4
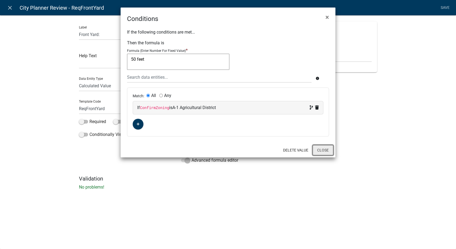
click at [322, 151] on button "Close" at bounding box center [322, 150] width 21 height 10
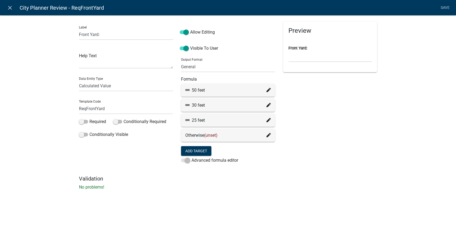
click at [266, 105] on icon at bounding box center [268, 105] width 4 height 4
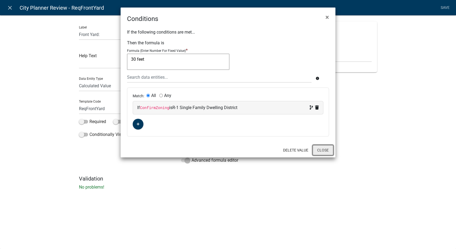
click at [317, 147] on button "Close" at bounding box center [322, 150] width 21 height 10
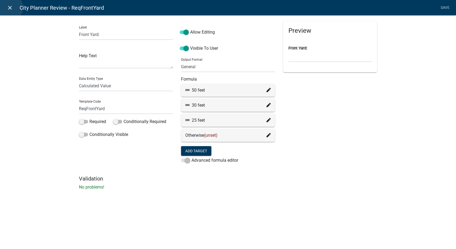
click at [9, 8] on icon "close" at bounding box center [10, 8] width 6 height 6
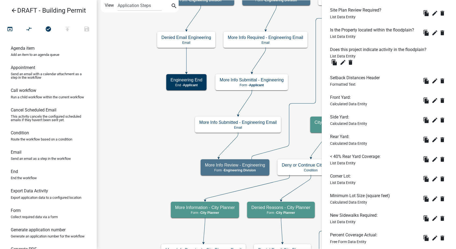
scroll to position [241, 0]
click at [432, 122] on icon "edit" at bounding box center [434, 120] width 6 height 6
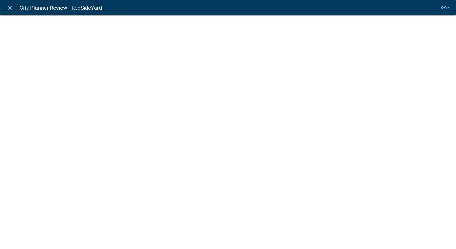
select select "calculated-value"
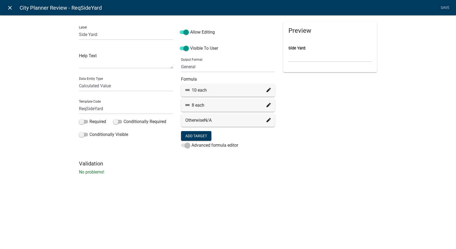
click at [7, 5] on icon "close" at bounding box center [10, 8] width 6 height 6
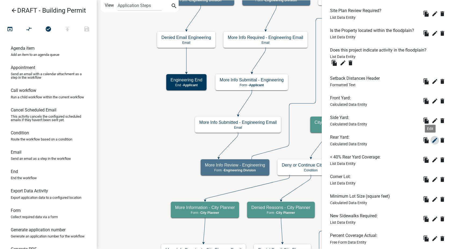
click at [431, 140] on icon "edit" at bounding box center [434, 140] width 6 height 6
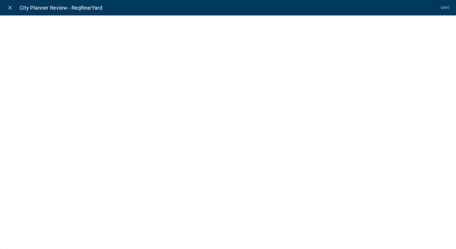
select select "calculated-value"
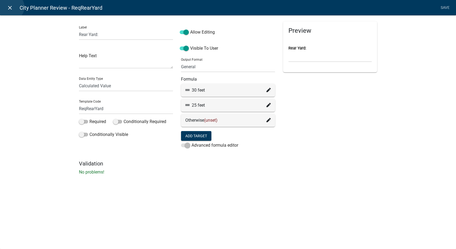
click at [11, 7] on icon "close" at bounding box center [10, 8] width 6 height 6
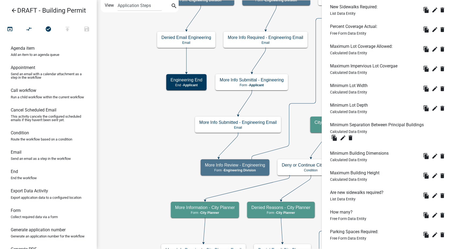
scroll to position [539, 0]
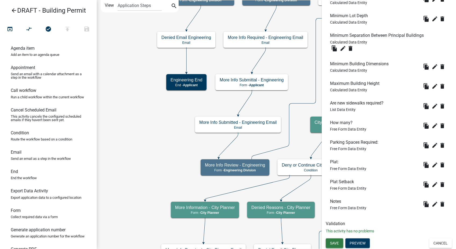
click at [334, 244] on span "Save" at bounding box center [334, 243] width 9 height 4
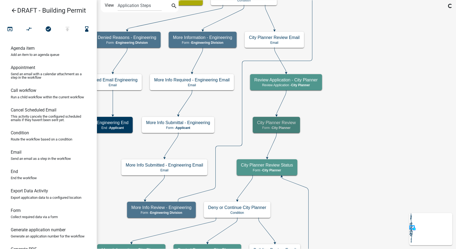
scroll to position [0, 0]
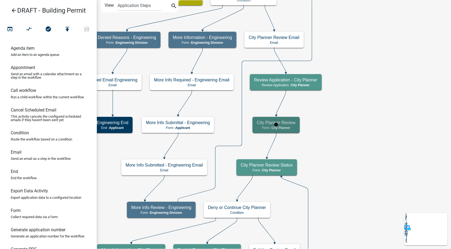
click at [263, 126] on p "Form - City Planner" at bounding box center [276, 128] width 39 height 4
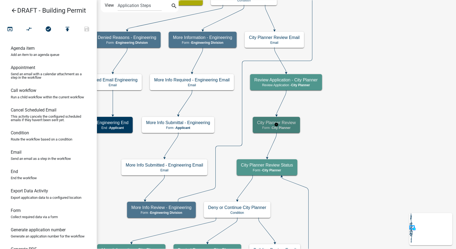
click at [263, 126] on p "Form - City Planner" at bounding box center [276, 128] width 39 height 4
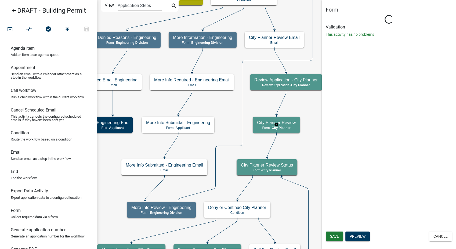
select select "B0EC8D28-4564-4FAC-BE8F-7037D338EE00"
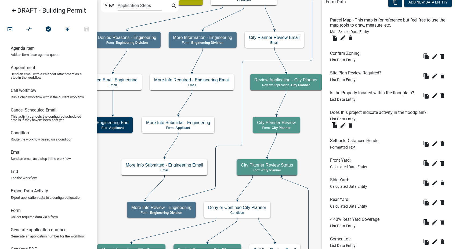
scroll to position [119, 0]
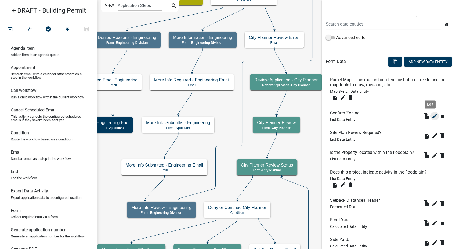
click at [431, 115] on icon "edit" at bounding box center [434, 116] width 6 height 6
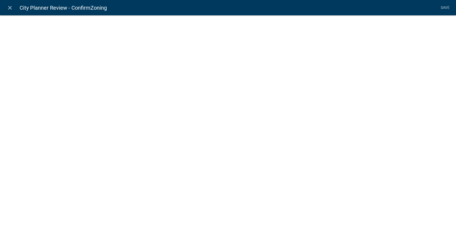
select select "list-data"
select select "custom-list-4e8beb59-f28d-4198-89b6-512525e111c1"
select select
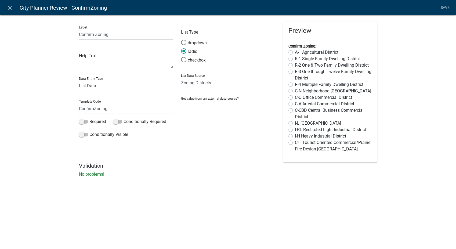
drag, startPoint x: 7, startPoint y: 8, endPoint x: 25, endPoint y: 2, distance: 18.8
click at [7, 8] on icon "close" at bounding box center [10, 8] width 6 height 6
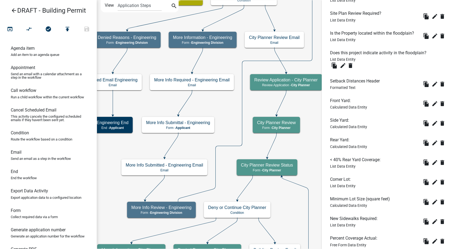
scroll to position [268, 0]
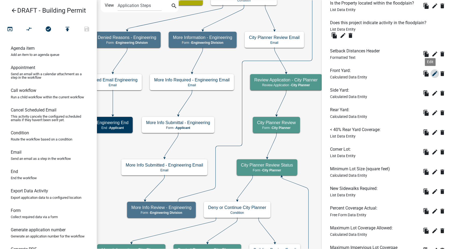
click at [431, 74] on icon "edit" at bounding box center [434, 73] width 6 height 6
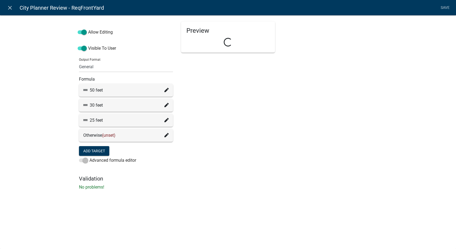
select select "calculated-value"
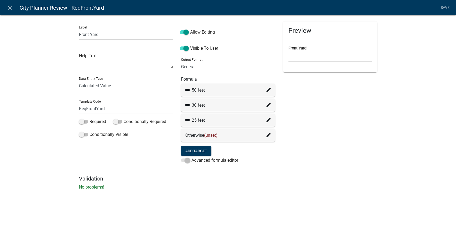
click at [268, 91] on icon at bounding box center [268, 90] width 4 height 4
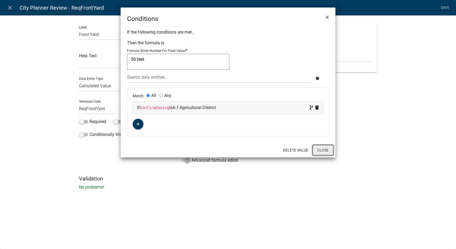
click at [324, 152] on button "Close" at bounding box center [322, 150] width 21 height 10
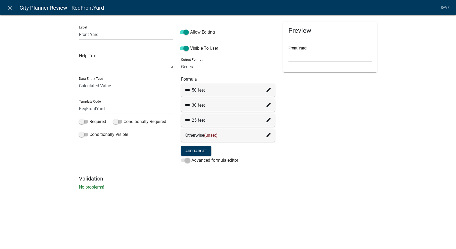
click at [268, 104] on icon at bounding box center [268, 105] width 4 height 4
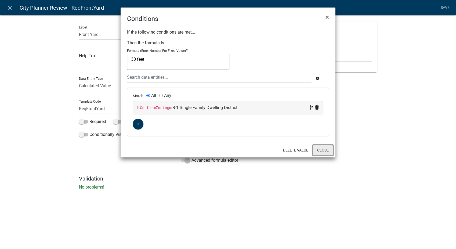
click at [317, 149] on button "Close" at bounding box center [322, 150] width 21 height 10
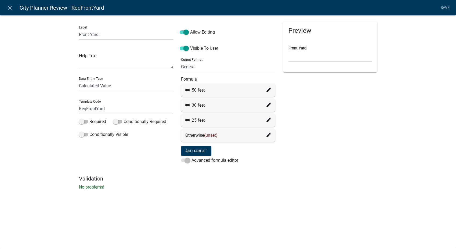
click at [267, 121] on icon at bounding box center [268, 120] width 4 height 4
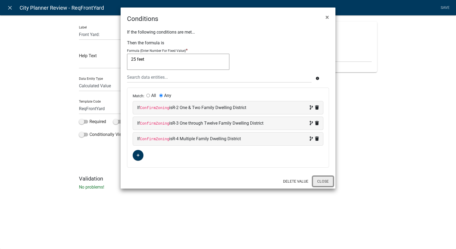
click at [331, 185] on button "Close" at bounding box center [322, 181] width 21 height 10
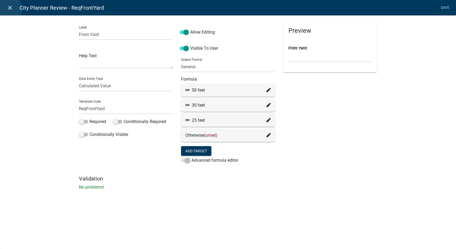
click at [9, 9] on icon "close" at bounding box center [10, 8] width 6 height 6
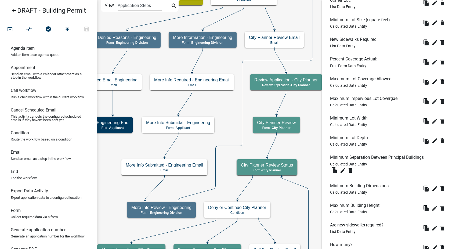
scroll to position [539, 0]
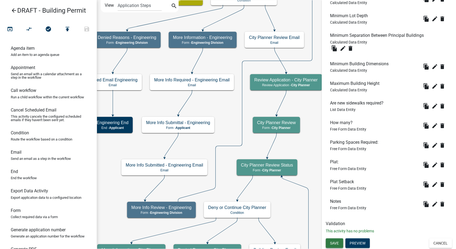
click at [336, 246] on button "Save" at bounding box center [334, 243] width 17 height 10
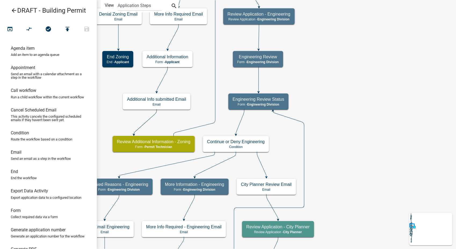
click at [12, 10] on icon "arrow_back" at bounding box center [14, 11] width 6 height 8
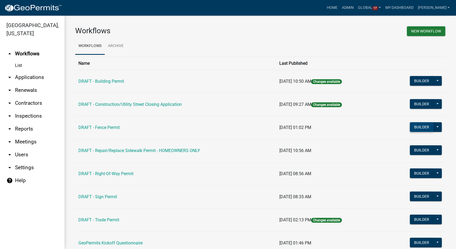
click at [417, 123] on button "Builder" at bounding box center [422, 127] width 24 height 10
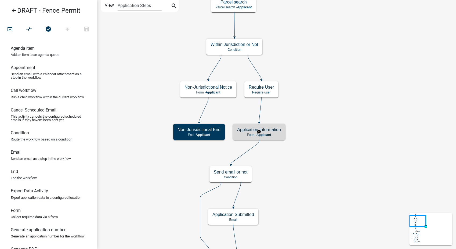
click at [273, 131] on h5 "Application Information" at bounding box center [259, 129] width 44 height 5
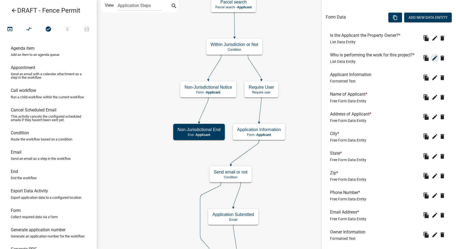
scroll to position [140, 0]
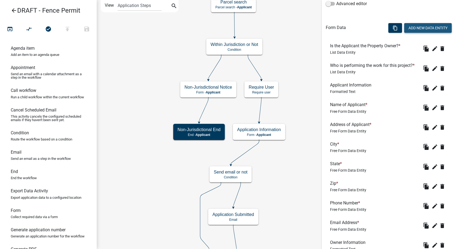
click at [420, 30] on button "Add New Data Entity" at bounding box center [428, 28] width 48 height 10
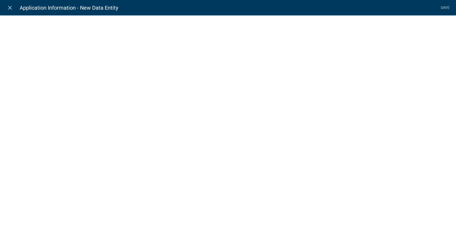
select select
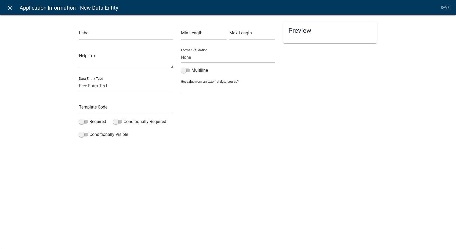
click at [8, 6] on icon "close" at bounding box center [10, 8] width 6 height 6
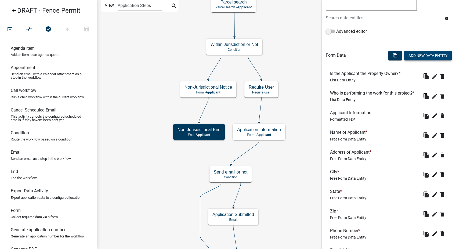
scroll to position [110, 0]
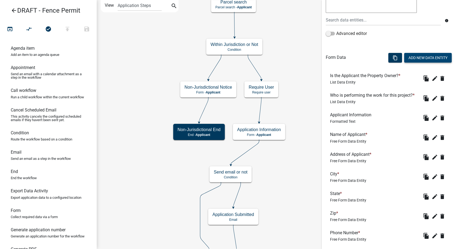
click at [406, 57] on button "Add New Data Entity" at bounding box center [428, 58] width 48 height 10
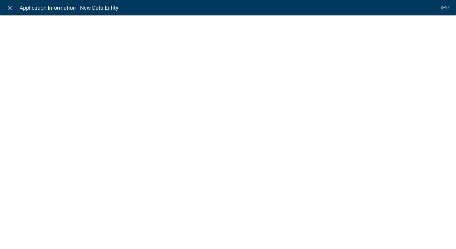
select select
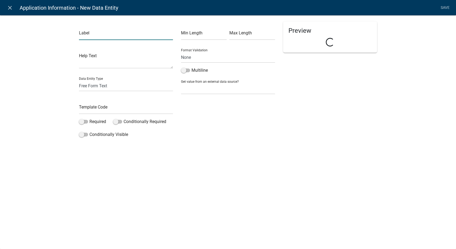
click at [87, 32] on input "text" at bounding box center [126, 34] width 94 height 11
type input "Contractor Information Header"
click at [92, 85] on select "Free Form Text Document Display Entity Value Fee Numeric Data Date Map Sketch D…" at bounding box center [126, 85] width 94 height 11
select select "rich-text"
click at [79, 80] on select "Free Form Text Document Display Entity Value Fee Numeric Data Date Map Sketch D…" at bounding box center [126, 85] width 94 height 11
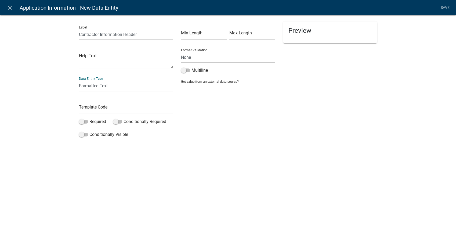
select select "rich-text"
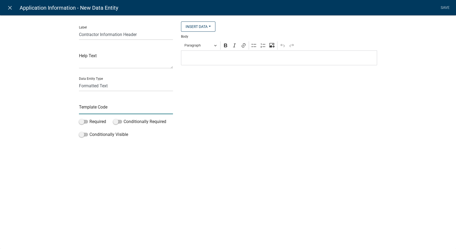
click at [88, 109] on input "text" at bounding box center [126, 108] width 94 height 11
type input "ContractorInfoHeader"
click at [81, 136] on span at bounding box center [83, 135] width 9 height 4
click at [89, 131] on input "Conditionally Visible" at bounding box center [89, 131] width 0 height 0
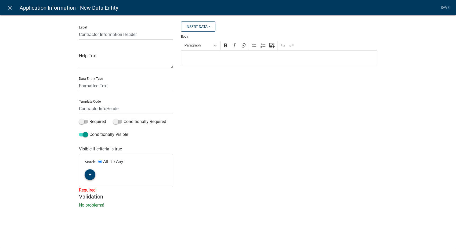
click at [89, 174] on icon "button" at bounding box center [90, 174] width 3 height 3
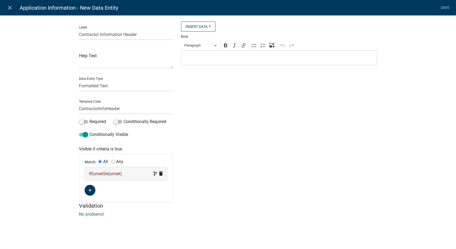
click at [135, 172] on div "If (unset) is (unset)" at bounding box center [126, 173] width 74 height 6
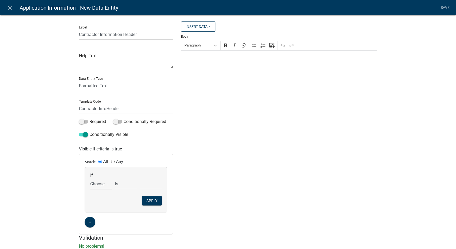
click at [93, 186] on select "Choose... Address ALL_FEE_RECIPIENTS AppInfoHeader AppIsOwner APPLICANT_CITY AP…" at bounding box center [101, 183] width 22 height 11
click at [90, 178] on select "Choose... Address ALL_FEE_RECIPIENTS AppInfoHeader AppIsOwner APPLICANT_CITY AP…" at bounding box center [101, 183] width 22 height 11
click at [107, 188] on select "Choose... Address ALL_FEE_RECIPIENTS AppInfoHeader AppIsOwner APPLICANT_CITY AP…" at bounding box center [101, 183] width 22 height 11
select select "149: WhoWork"
click at [90, 178] on select "Choose... Address ALL_FEE_RECIPIENTS AppInfoHeader AppIsOwner APPLICANT_CITY AP…" at bounding box center [101, 183] width 22 height 11
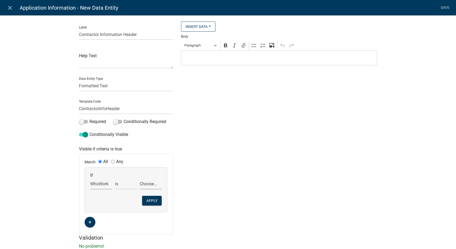
click at [148, 185] on select "Choose... Contractor Property Owner" at bounding box center [151, 183] width 22 height 11
select select "1: Contractor"
click at [140, 178] on select "Choose... Contractor Property Owner" at bounding box center [151, 183] width 22 height 11
click at [146, 200] on button "Apply" at bounding box center [152, 201] width 20 height 10
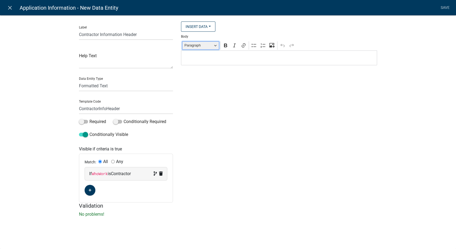
click at [213, 47] on button "Paragraph" at bounding box center [200, 45] width 37 height 8
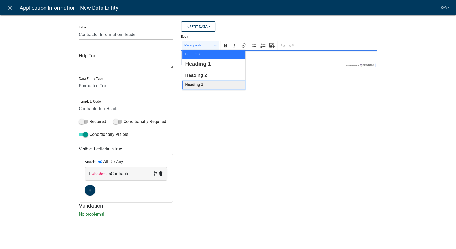
click at [197, 86] on span "Heading 3" at bounding box center [194, 84] width 18 height 7
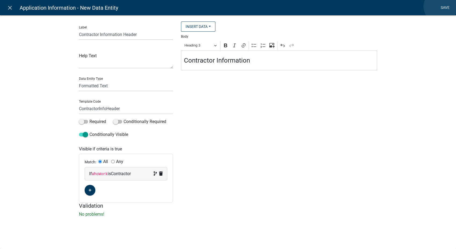
click at [440, 6] on link "Save" at bounding box center [444, 8] width 13 height 10
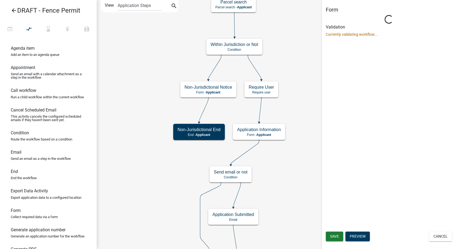
scroll to position [0, 0]
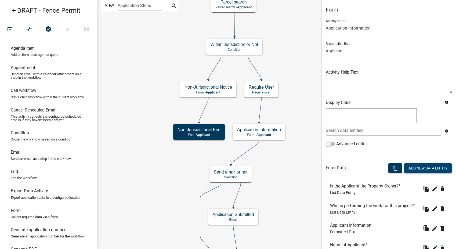
click at [412, 165] on button "Add New Data Entity" at bounding box center [428, 168] width 48 height 10
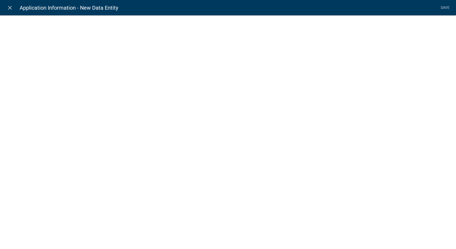
select select
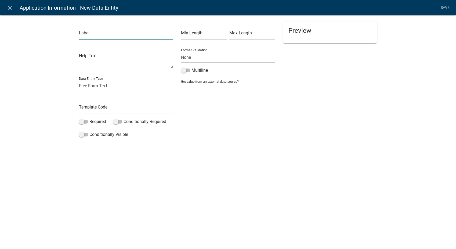
drag, startPoint x: 90, startPoint y: 40, endPoint x: 102, endPoint y: 34, distance: 13.0
click at [102, 34] on input "text" at bounding box center [126, 34] width 94 height 11
type input "Contractor Business Name"
click at [102, 109] on input "text" at bounding box center [126, 108] width 94 height 11
type input "ContractorBusinessName"
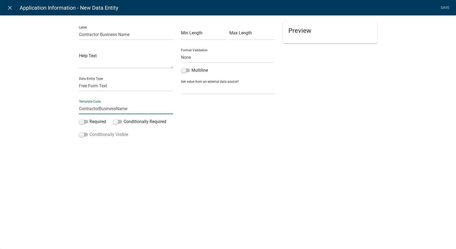
click at [82, 136] on span at bounding box center [83, 135] width 9 height 4
click at [89, 131] on input "Conditionally Visible" at bounding box center [89, 131] width 0 height 0
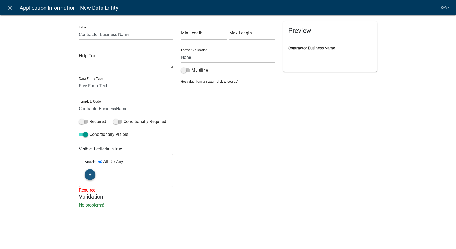
click at [92, 175] on button "button" at bounding box center [90, 174] width 11 height 11
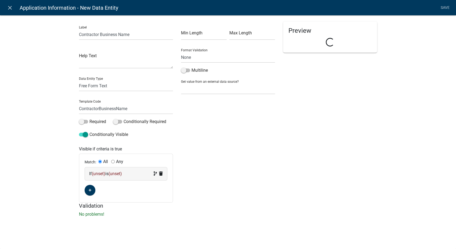
click at [119, 172] on span "(unset)" at bounding box center [114, 173] width 13 height 5
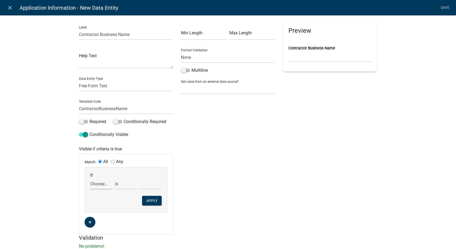
click at [92, 184] on select "Choose... Address ALL_FEE_RECIPIENTS AppInfoHeader AppIsOwner APPLICANT_CITY AP…" at bounding box center [101, 183] width 22 height 11
select select "150: WhoWork"
click at [90, 178] on select "Choose... Address ALL_FEE_RECIPIENTS AppInfoHeader AppIsOwner APPLICANT_CITY AP…" at bounding box center [101, 183] width 22 height 11
click at [144, 184] on select "Choose... Contractor Property Owner" at bounding box center [151, 183] width 22 height 11
select select "1: Contractor"
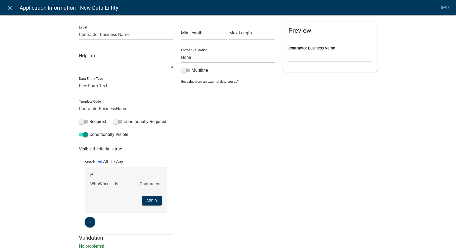
click at [140, 178] on select "Choose... Contractor Property Owner" at bounding box center [151, 183] width 22 height 11
click at [148, 202] on button "Apply" at bounding box center [152, 201] width 20 height 10
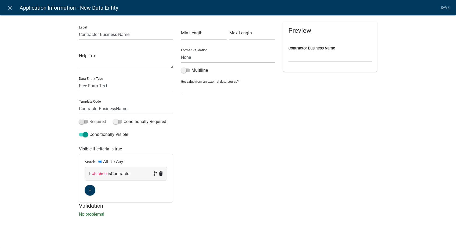
click at [82, 122] on span at bounding box center [83, 122] width 9 height 4
click at [89, 118] on input "Required" at bounding box center [89, 118] width 0 height 0
click at [439, 7] on link "Save" at bounding box center [444, 8] width 13 height 10
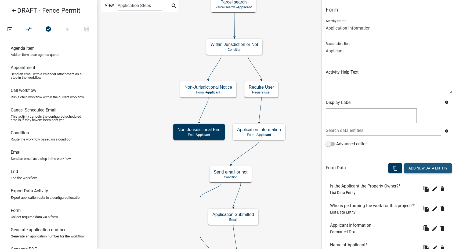
click at [408, 167] on button "Add New Data Entity" at bounding box center [428, 168] width 48 height 10
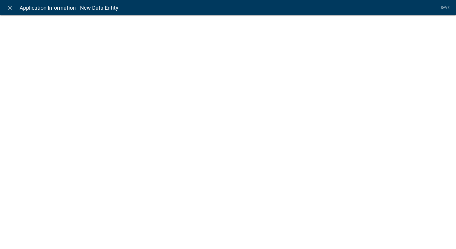
select select
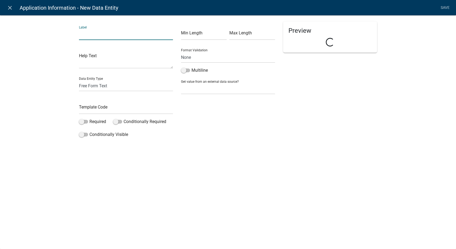
click at [103, 36] on input "text" at bounding box center [126, 34] width 94 height 11
type input "Contact Person (First and Last Name)"
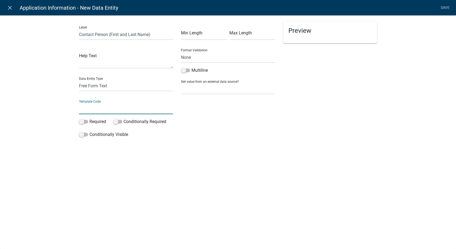
click at [93, 112] on input "text" at bounding box center [126, 108] width 94 height 11
type input "ContractorContactPerson"
click at [83, 120] on span at bounding box center [83, 122] width 9 height 4
click at [89, 118] on input "Required" at bounding box center [89, 118] width 0 height 0
click at [82, 134] on span at bounding box center [83, 135] width 9 height 4
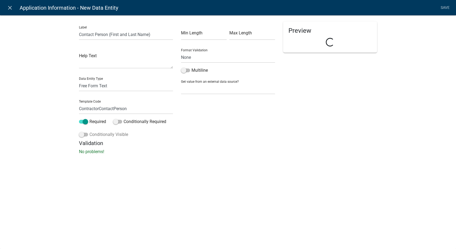
click at [89, 131] on input "Conditionally Visible" at bounding box center [89, 131] width 0 height 0
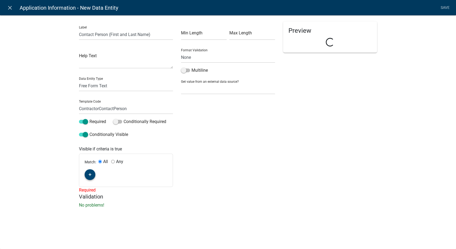
click at [89, 175] on icon "button" at bounding box center [90, 174] width 3 height 3
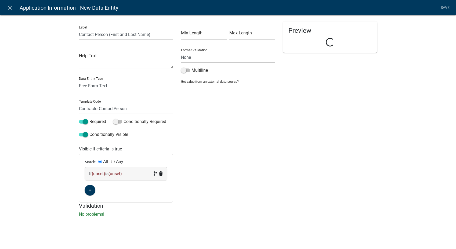
click at [132, 171] on div "If (unset) is (unset)" at bounding box center [126, 173] width 74 height 6
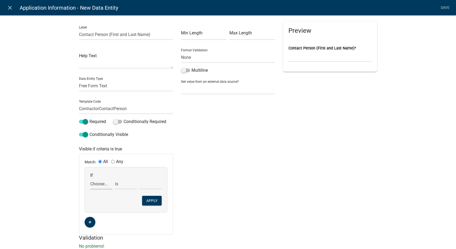
click at [102, 187] on select "Choose... Address ALL_FEE_RECIPIENTS AppInfoHeader AppIsOwner APPLICANT_CITY AP…" at bounding box center [101, 183] width 22 height 11
select select "151: WhoWork"
click at [90, 178] on select "Choose... Address ALL_FEE_RECIPIENTS AppInfoHeader AppIsOwner APPLICANT_CITY AP…" at bounding box center [101, 183] width 22 height 11
click at [147, 184] on select "Choose... Contractor Property Owner" at bounding box center [151, 183] width 22 height 11
select select "1: Contractor"
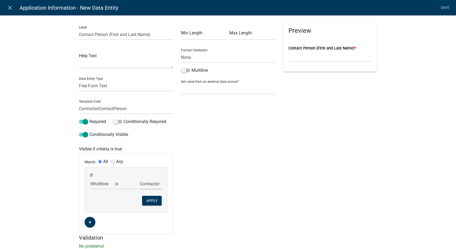
click at [140, 178] on select "Choose... Contractor Property Owner" at bounding box center [151, 183] width 22 height 11
click at [148, 202] on button "Apply" at bounding box center [152, 201] width 20 height 10
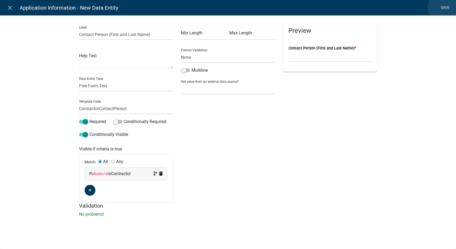
click at [444, 7] on link "Save" at bounding box center [444, 8] width 13 height 10
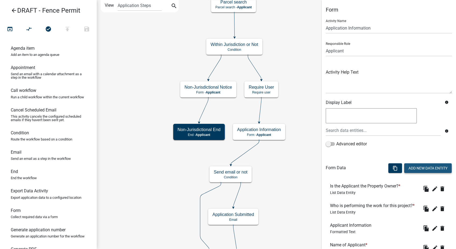
click at [412, 169] on button "Add New Data Entity" at bounding box center [428, 168] width 48 height 10
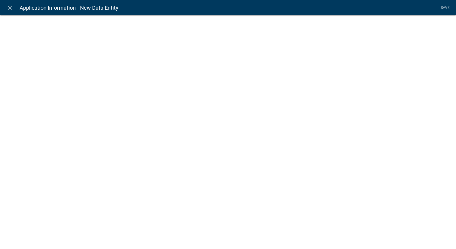
select select
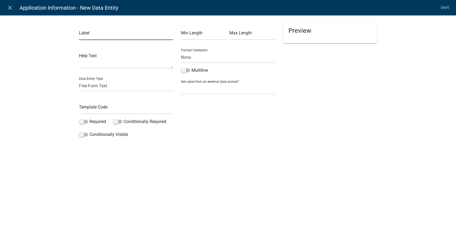
click at [101, 35] on input "text" at bounding box center [126, 34] width 94 height 11
type input "Contact Email"
click at [95, 109] on input "text" at bounding box center [126, 108] width 94 height 11
type input "ContractorEmail"
click at [197, 57] on select "None Email PhoneNumber" at bounding box center [228, 57] width 94 height 11
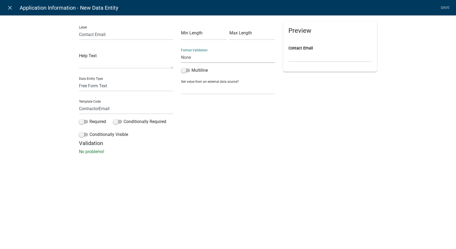
select select "0"
click at [181, 52] on select "None Email PhoneNumber" at bounding box center [228, 57] width 94 height 11
click at [81, 136] on span at bounding box center [83, 135] width 9 height 4
click at [89, 131] on input "Conditionally Visible" at bounding box center [89, 131] width 0 height 0
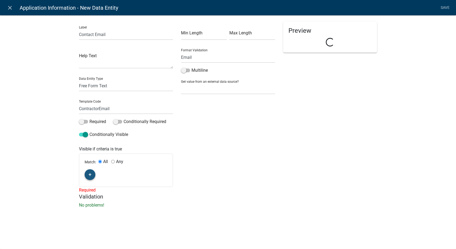
click at [89, 175] on icon "button" at bounding box center [90, 174] width 3 height 3
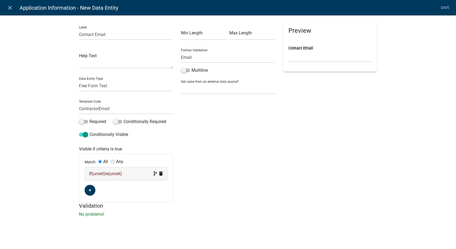
click at [103, 174] on span "(unset)" at bounding box center [98, 173] width 13 height 5
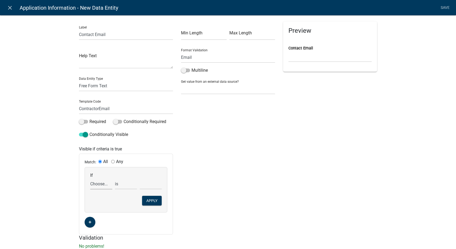
click at [95, 184] on select "Choose... Address ALL_FEE_RECIPIENTS AppInfoHeader AppIsOwner APPLICANT_CITY AP…" at bounding box center [101, 183] width 22 height 11
select select "152: WhoWork"
click at [90, 178] on select "Choose... Address ALL_FEE_RECIPIENTS AppInfoHeader AppIsOwner APPLICANT_CITY AP…" at bounding box center [101, 183] width 22 height 11
click at [145, 184] on select "Choose... Contractor Property Owner" at bounding box center [151, 183] width 22 height 11
select select "1: Contractor"
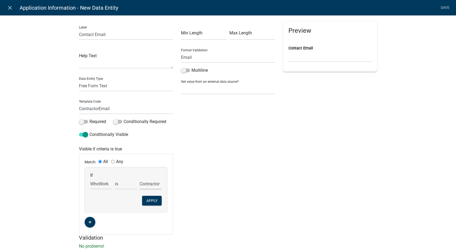
click at [140, 178] on select "Choose... Contractor Property Owner" at bounding box center [151, 183] width 22 height 11
click at [146, 199] on button "Apply" at bounding box center [152, 201] width 20 height 10
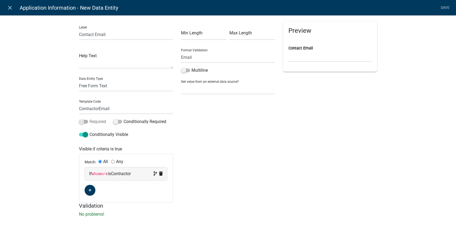
click at [83, 121] on span at bounding box center [83, 122] width 9 height 4
click at [89, 118] on input "Required" at bounding box center [89, 118] width 0 height 0
click at [444, 6] on link "Save" at bounding box center [444, 8] width 13 height 10
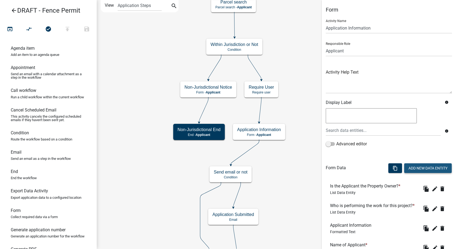
click at [414, 169] on button "Add New Data Entity" at bounding box center [428, 168] width 48 height 10
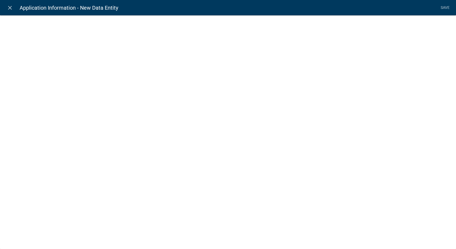
select select
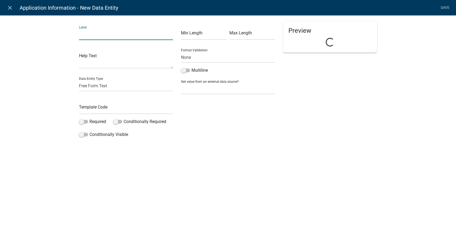
click at [99, 37] on input "text" at bounding box center [126, 34] width 94 height 11
type input "Contractor Phone"
click at [89, 108] on input "text" at bounding box center [126, 108] width 94 height 11
type input "ContractorPhone"
click at [81, 120] on span at bounding box center [83, 122] width 9 height 4
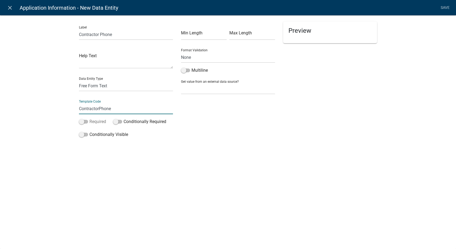
click at [89, 118] on input "Required" at bounding box center [89, 118] width 0 height 0
click at [79, 135] on span at bounding box center [83, 135] width 9 height 4
click at [89, 131] on input "Conditionally Visible" at bounding box center [89, 131] width 0 height 0
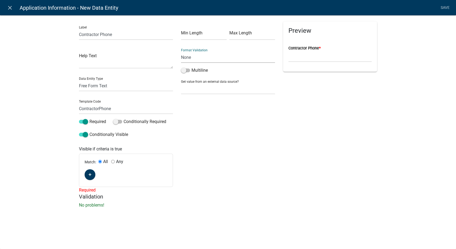
click at [214, 56] on select "None Email PhoneNumber" at bounding box center [228, 57] width 94 height 11
select select "1"
click at [181, 52] on select "None Email PhoneNumber" at bounding box center [228, 57] width 94 height 11
click at [91, 174] on icon "button" at bounding box center [90, 174] width 3 height 3
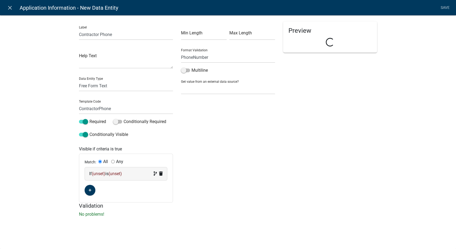
click at [138, 173] on div "If (unset) is (unset)" at bounding box center [126, 173] width 74 height 6
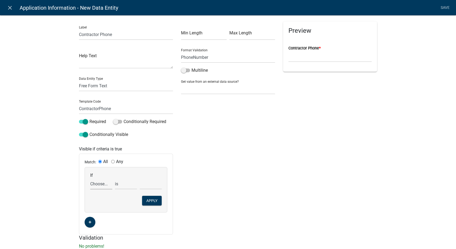
click at [90, 185] on select "Choose... Address ALL_FEE_RECIPIENTS AppInfoHeader AppIsOwner APPLICANT_CITY AP…" at bounding box center [101, 183] width 22 height 11
select select "153: WhoWork"
click at [90, 178] on select "Choose... Address ALL_FEE_RECIPIENTS AppInfoHeader AppIsOwner APPLICANT_CITY AP…" at bounding box center [101, 183] width 22 height 11
click at [154, 182] on select "Choose... Contractor Property Owner" at bounding box center [151, 183] width 22 height 11
select select "1: Contractor"
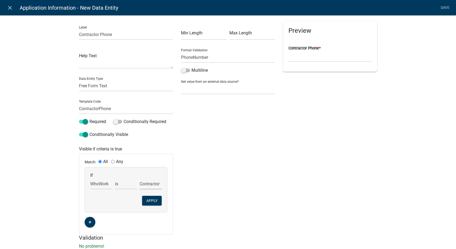
click at [140, 178] on select "Choose... Contractor Property Owner" at bounding box center [151, 183] width 22 height 11
click at [147, 202] on button "Apply" at bounding box center [152, 201] width 20 height 10
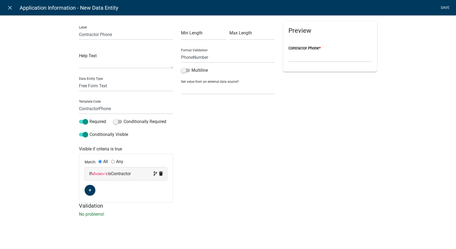
click at [444, 8] on link "Save" at bounding box center [444, 8] width 13 height 10
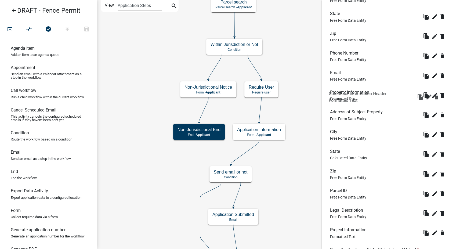
scroll to position [358, 0]
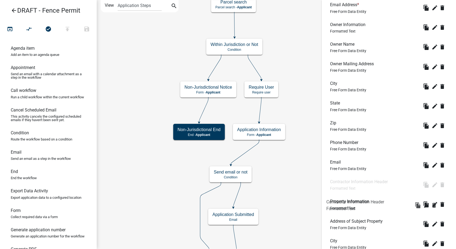
drag, startPoint x: 348, startPoint y: 121, endPoint x: 350, endPoint y: 192, distance: 71.4
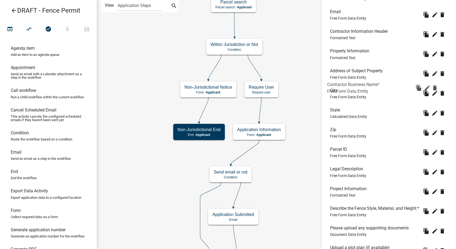
scroll to position [507, 0]
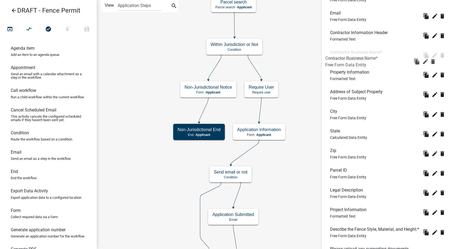
drag, startPoint x: 345, startPoint y: 141, endPoint x: 341, endPoint y: 57, distance: 84.1
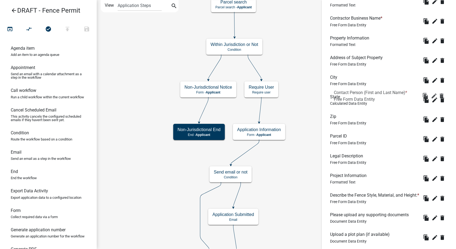
scroll to position [537, 0]
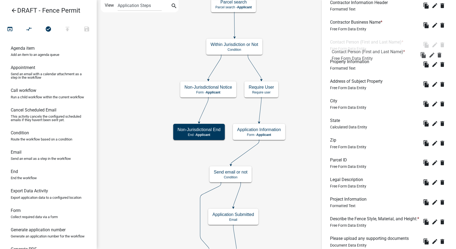
drag, startPoint x: 342, startPoint y: 162, endPoint x: 344, endPoint y: 49, distance: 113.0
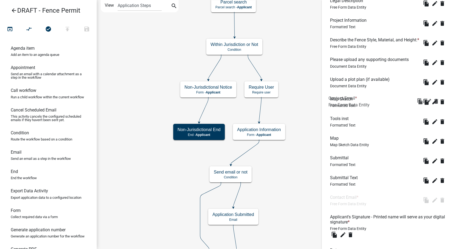
scroll to position [567, 0]
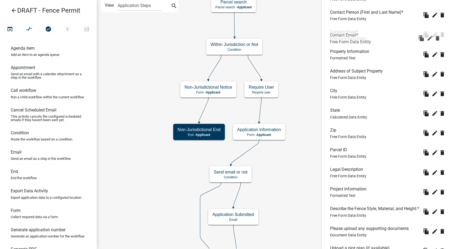
drag, startPoint x: 345, startPoint y: 181, endPoint x: 344, endPoint y: 34, distance: 147.1
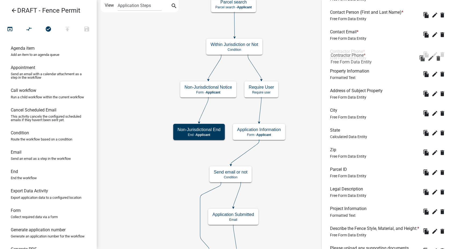
drag, startPoint x: 340, startPoint y: 201, endPoint x: 341, endPoint y: 54, distance: 146.8
click at [431, 58] on icon "edit" at bounding box center [434, 54] width 6 height 6
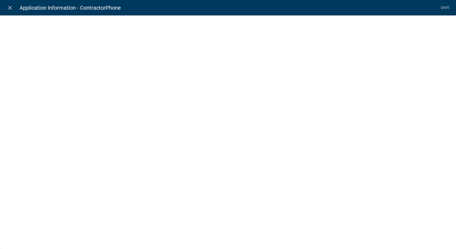
select select "1"
select select
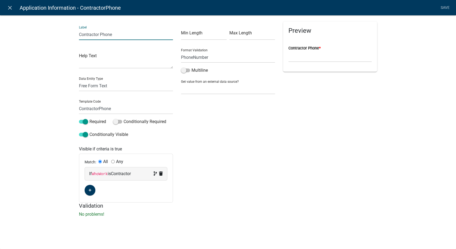
click at [99, 34] on input "Contractor Phone" at bounding box center [126, 34] width 94 height 11
type input "Contact Phone"
click at [443, 6] on link "Save" at bounding box center [444, 8] width 13 height 10
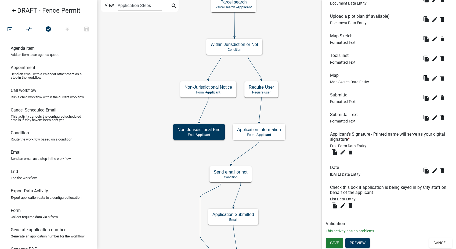
scroll to position [835, 0]
click at [333, 240] on span "Save" at bounding box center [334, 242] width 9 height 4
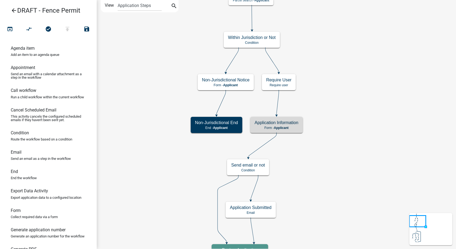
scroll to position [0, 0]
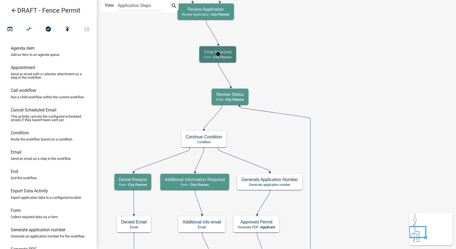
click at [233, 55] on div "Final Approval Form - City Planner" at bounding box center [217, 54] width 37 height 16
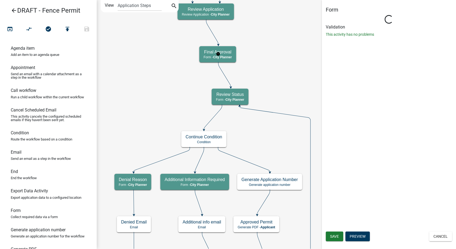
select select "B0EC8D28-4564-4FAC-BE8F-7037D338EE00"
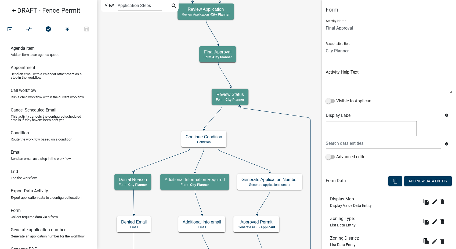
scroll to position [109, 0]
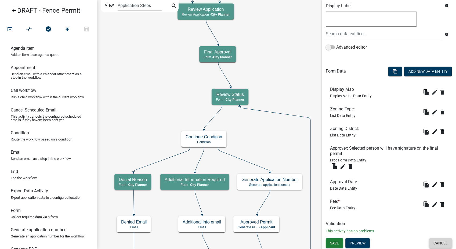
click at [434, 245] on button "Cancel" at bounding box center [440, 243] width 23 height 10
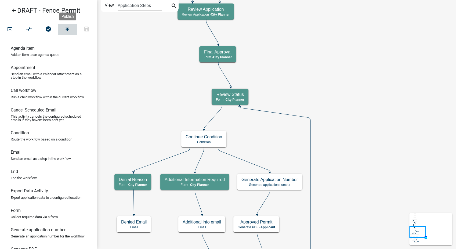
click at [68, 29] on icon "publish" at bounding box center [67, 30] width 6 height 8
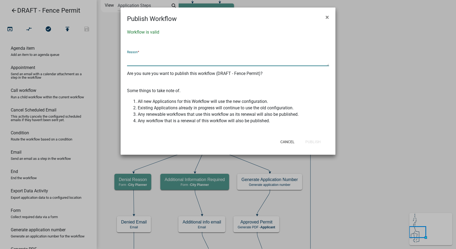
click at [153, 58] on textarea at bounding box center [228, 60] width 202 height 12
type textarea "U"
type textarea "Added Contractor Information"
click at [319, 141] on button "Publish" at bounding box center [313, 142] width 24 height 10
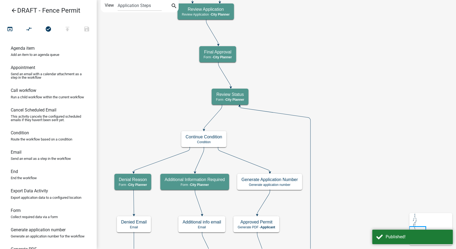
click at [13, 11] on icon "arrow_back" at bounding box center [14, 11] width 6 height 8
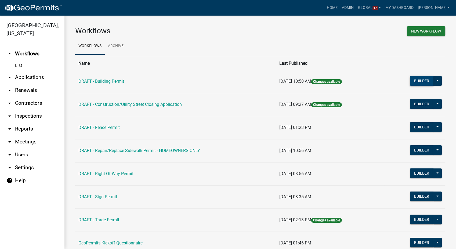
click at [411, 78] on button "Builder" at bounding box center [422, 81] width 24 height 10
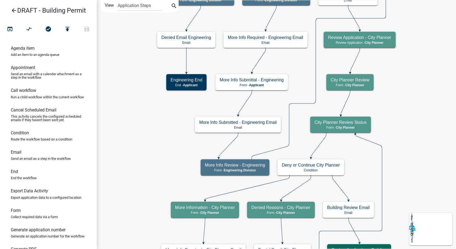
click at [16, 12] on icon "arrow_back" at bounding box center [14, 11] width 6 height 8
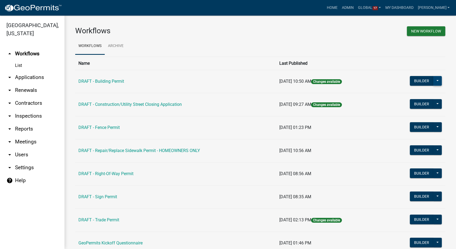
click at [433, 79] on button at bounding box center [437, 81] width 9 height 10
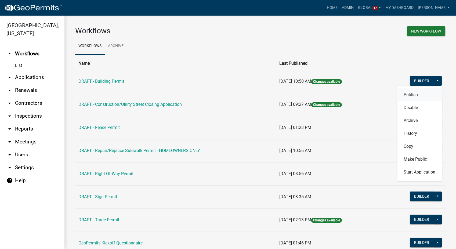
click at [406, 94] on button "Publish" at bounding box center [419, 94] width 45 height 13
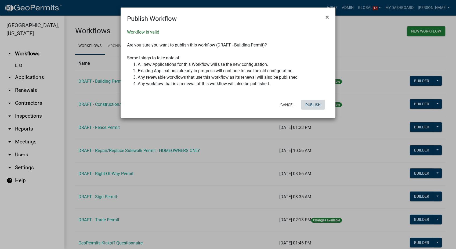
click at [318, 104] on button "Publish" at bounding box center [313, 105] width 24 height 10
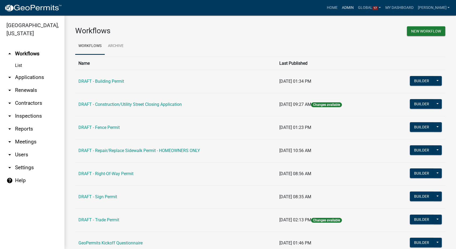
click at [356, 10] on link "Admin" at bounding box center [347, 8] width 16 height 10
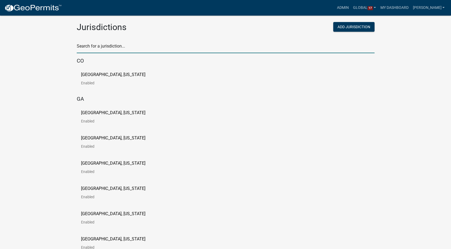
click at [77, 42] on input "text" at bounding box center [226, 47] width 298 height 11
type input "story"
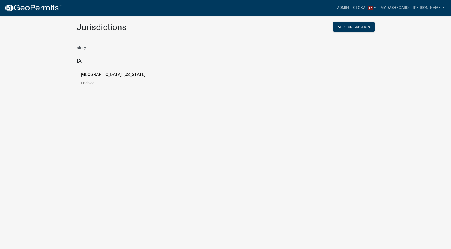
click at [94, 74] on p "[GEOGRAPHIC_DATA], [US_STATE]" at bounding box center [113, 74] width 64 height 4
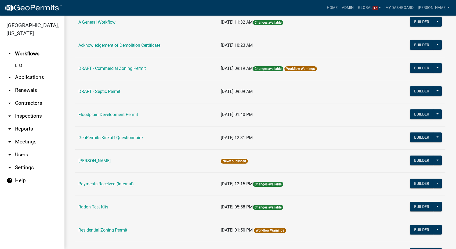
scroll to position [149, 0]
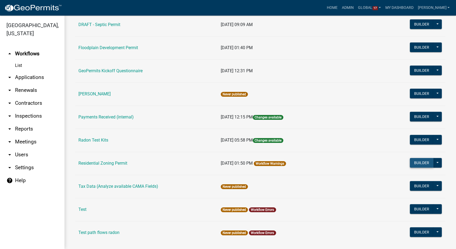
click at [419, 161] on button "Builder" at bounding box center [422, 163] width 24 height 10
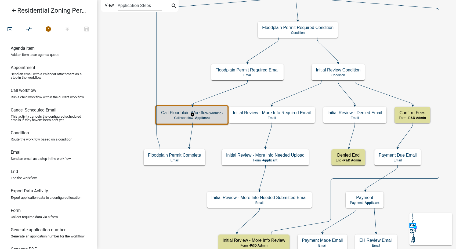
click at [213, 116] on p "Call workflow - Applicant" at bounding box center [191, 118] width 61 height 4
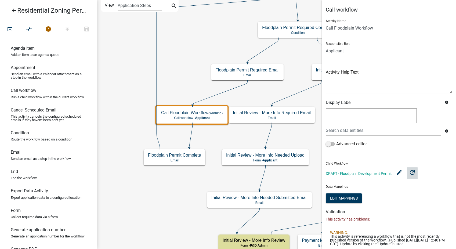
click at [412, 174] on icon "update" at bounding box center [412, 172] width 6 height 6
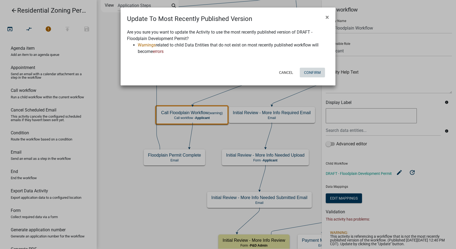
click at [309, 72] on button "Confirm" at bounding box center [312, 73] width 25 height 10
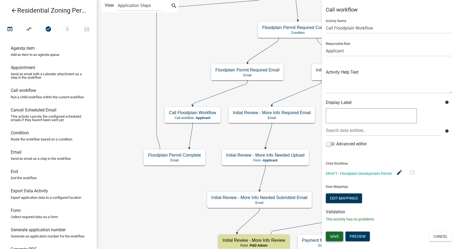
click at [326, 239] on button "Save" at bounding box center [334, 236] width 17 height 10
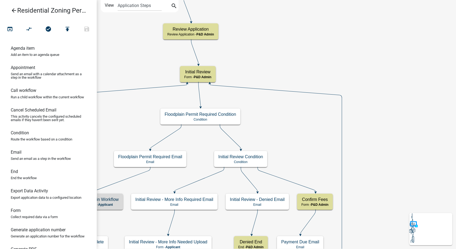
click at [12, 9] on icon "arrow_back" at bounding box center [14, 11] width 6 height 8
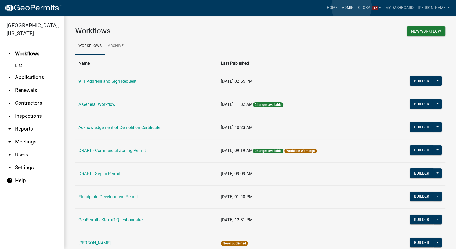
click at [351, 7] on link "Admin" at bounding box center [347, 8] width 16 height 10
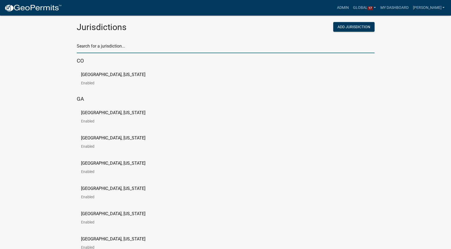
click at [97, 51] on input "text" at bounding box center [226, 47] width 298 height 11
type input "story"
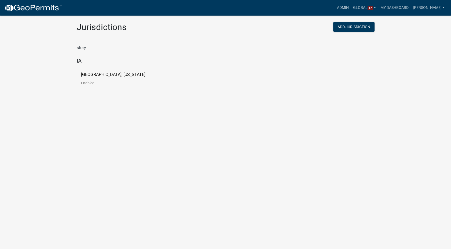
click at [95, 76] on p "[GEOGRAPHIC_DATA], [US_STATE]" at bounding box center [113, 74] width 64 height 4
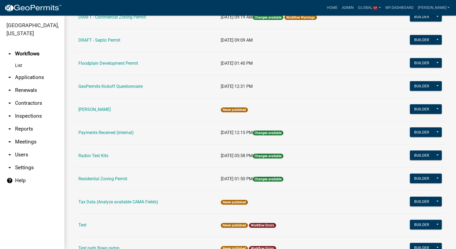
scroll to position [149, 0]
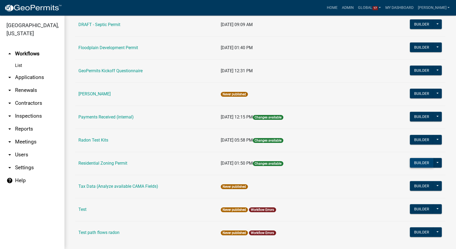
click at [414, 162] on button "Builder" at bounding box center [422, 163] width 24 height 10
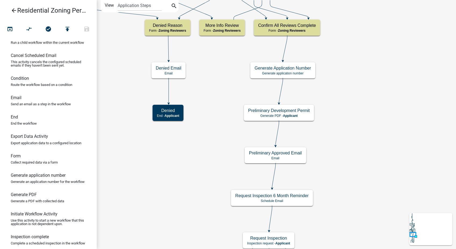
scroll to position [60, 0]
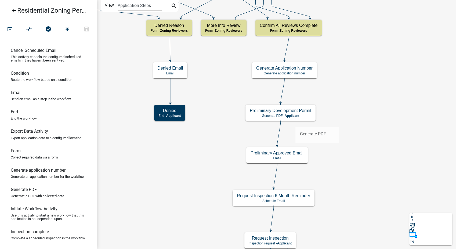
drag, startPoint x: 27, startPoint y: 202, endPoint x: 295, endPoint y: 123, distance: 279.9
click at [295, 123] on div "arrow_back Residential Zoning Permit open_in_browser compare_arrows check_circl…" at bounding box center [228, 124] width 456 height 249
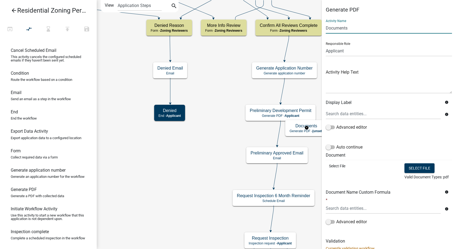
click at [350, 30] on input "Documents" at bounding box center [389, 28] width 126 height 11
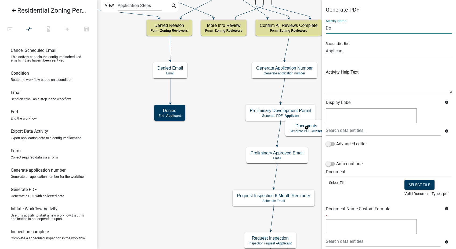
type input "D"
type input "Receipt"
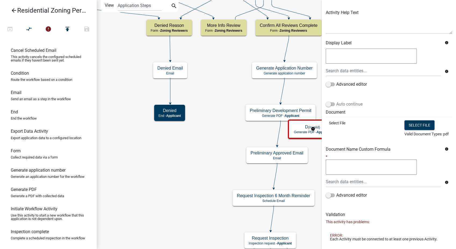
click at [328, 104] on span at bounding box center [330, 104] width 9 height 4
click at [336, 101] on input "Auto continue" at bounding box center [336, 101] width 0 height 0
click at [414, 126] on button "Select file" at bounding box center [419, 125] width 30 height 10
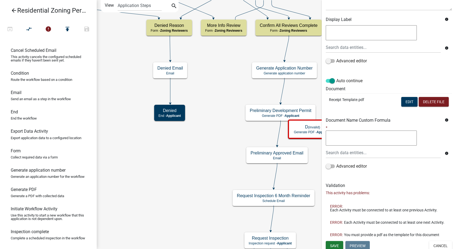
scroll to position [89, 0]
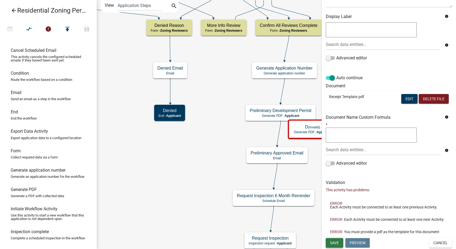
click at [334, 240] on span "Save" at bounding box center [334, 242] width 9 height 4
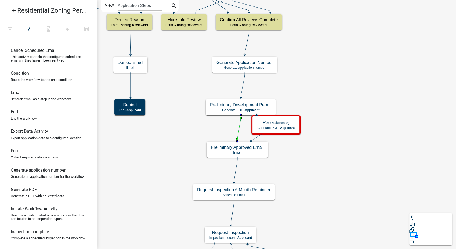
click at [238, 126] on icon at bounding box center [238, 127] width 3 height 25
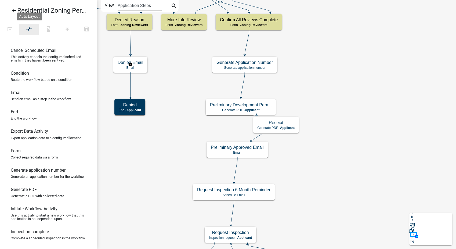
click at [28, 29] on icon "compare_arrows" at bounding box center [29, 30] width 6 height 8
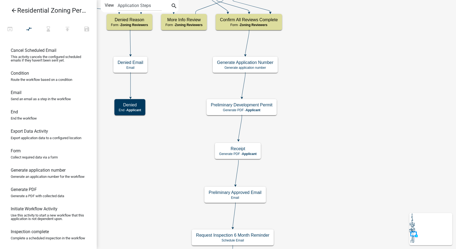
click at [16, 11] on icon "arrow_back" at bounding box center [14, 11] width 6 height 8
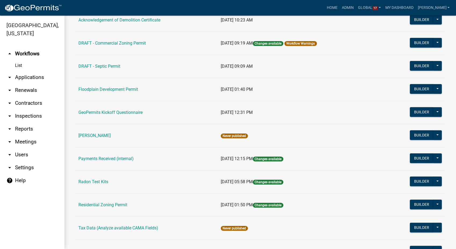
scroll to position [119, 0]
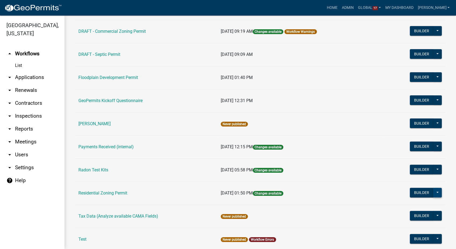
click at [435, 190] on button at bounding box center [437, 193] width 9 height 10
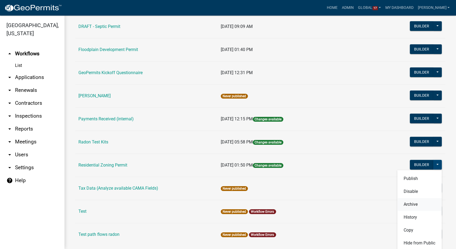
scroll to position [162, 0]
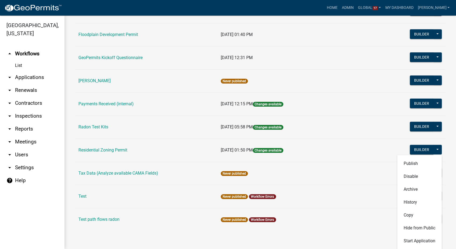
click at [335, 147] on td "09/04/2025, 01:50 PM Changes available" at bounding box center [299, 149] width 165 height 23
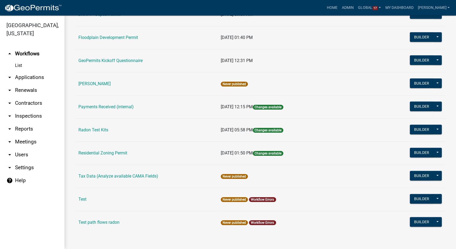
scroll to position [159, 0]
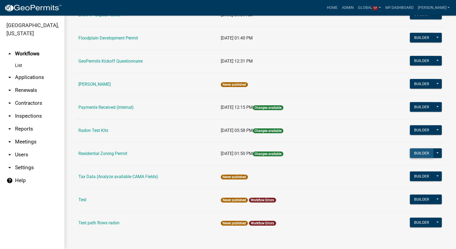
click at [421, 154] on button "Builder" at bounding box center [422, 153] width 24 height 10
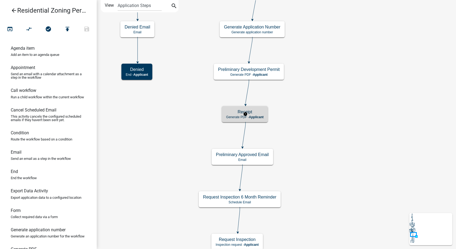
click at [251, 115] on span "Applicant" at bounding box center [256, 117] width 15 height 4
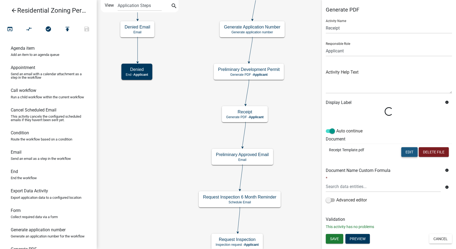
click at [410, 152] on button "Edit" at bounding box center [409, 152] width 16 height 10
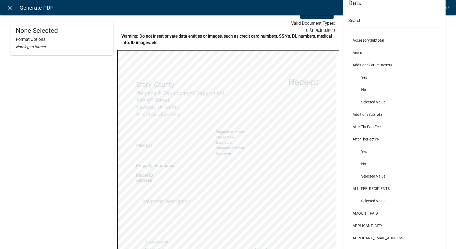
scroll to position [89, 0]
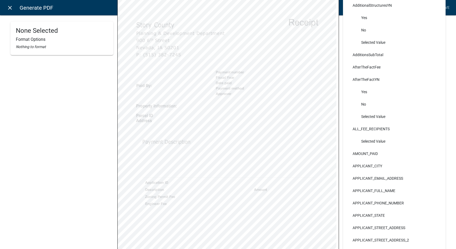
click at [11, 5] on icon "close" at bounding box center [10, 8] width 6 height 6
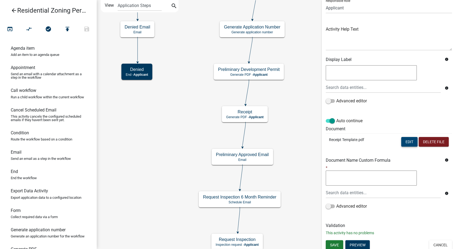
scroll to position [45, 0]
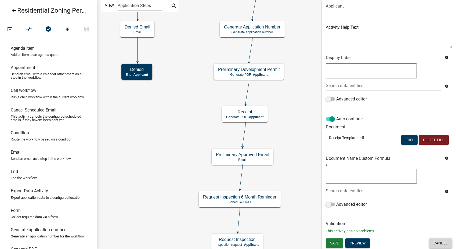
click at [434, 246] on button "Cancel" at bounding box center [440, 243] width 23 height 10
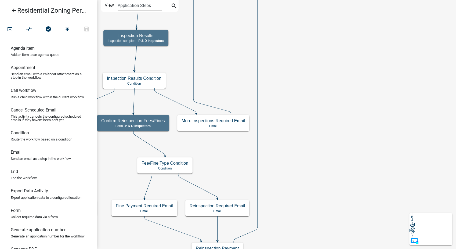
click at [15, 8] on icon "arrow_back" at bounding box center [14, 11] width 6 height 8
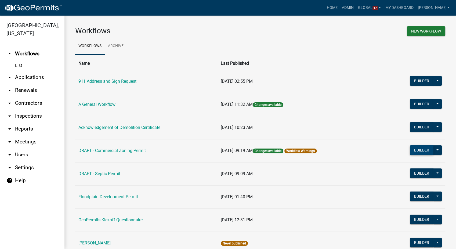
click at [415, 148] on button "Builder" at bounding box center [422, 150] width 24 height 10
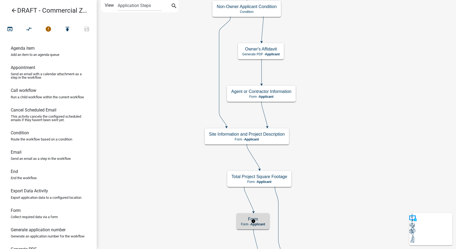
click at [266, 227] on div "Form Form - Applicant" at bounding box center [252, 221] width 33 height 16
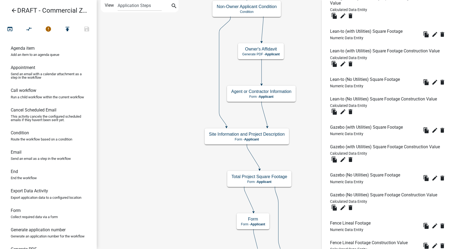
scroll to position [2033, 0]
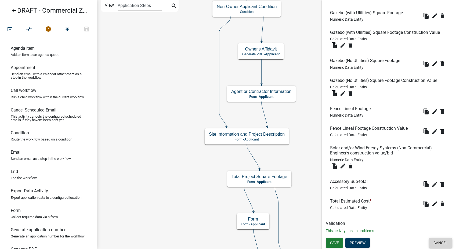
click at [436, 242] on button "Cancel" at bounding box center [440, 243] width 23 height 10
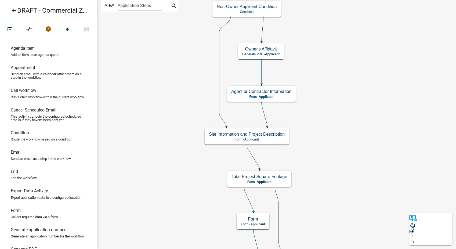
scroll to position [0, 0]
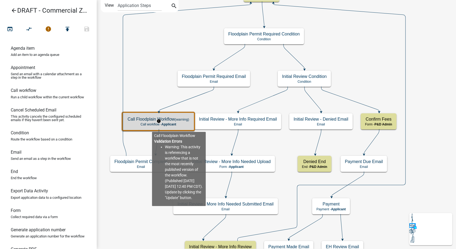
click at [152, 127] on div "Call Floodplain Workflow (warning) Call workflow - Applicant" at bounding box center [158, 121] width 70 height 16
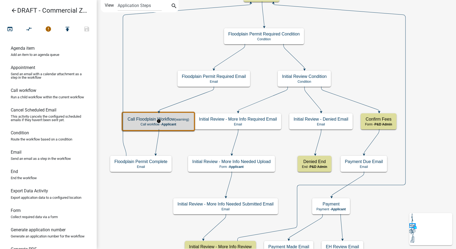
click at [152, 127] on div "Call Floodplain Workflow (warning) Call workflow - Applicant" at bounding box center [158, 121] width 70 height 16
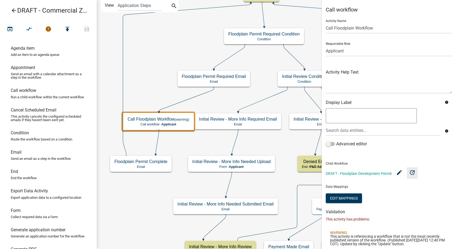
click at [413, 170] on icon "update" at bounding box center [412, 172] width 6 height 6
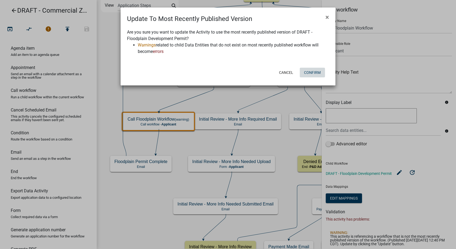
click at [309, 70] on button "Confirm" at bounding box center [312, 73] width 25 height 10
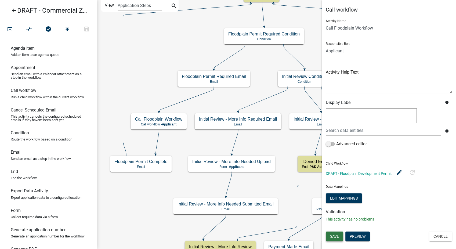
click at [335, 235] on span "Save" at bounding box center [334, 236] width 9 height 4
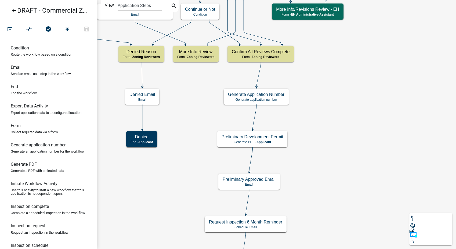
scroll to position [149, 0]
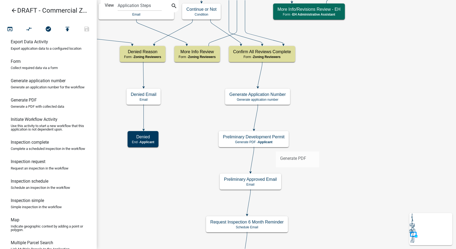
drag, startPoint x: 14, startPoint y: 111, endPoint x: 275, endPoint y: 147, distance: 263.6
click at [275, 147] on div "arrow_back DRAFT - Commercial Zoning Permit open_in_browser compare_arrows chec…" at bounding box center [228, 124] width 456 height 249
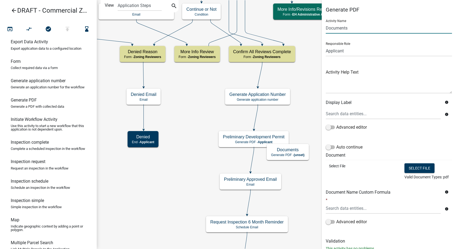
click at [348, 28] on input "Documents" at bounding box center [389, 28] width 126 height 11
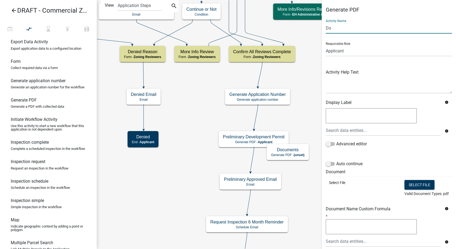
type input "D"
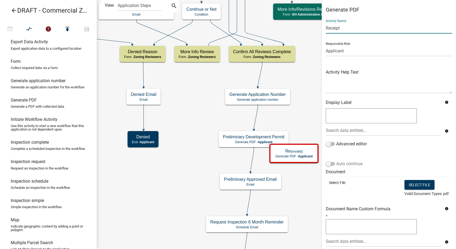
type input "Receipt"
click at [327, 164] on span at bounding box center [330, 164] width 9 height 4
click at [336, 160] on input "Auto continue" at bounding box center [336, 160] width 0 height 0
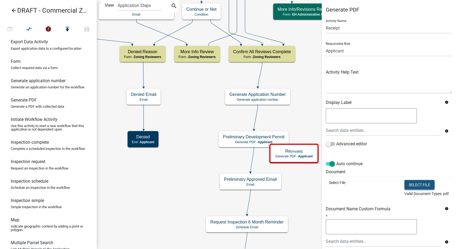
click at [406, 183] on button "Select file" at bounding box center [419, 185] width 30 height 10
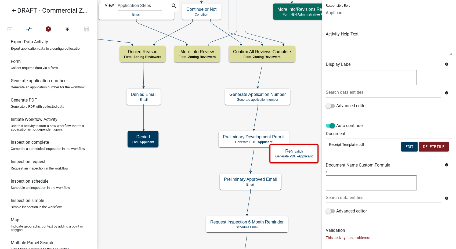
scroll to position [89, 0]
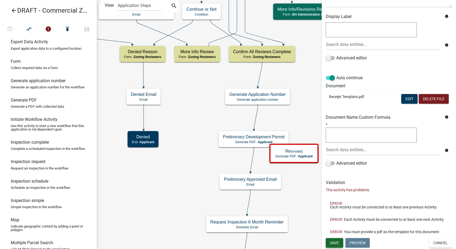
click at [334, 239] on button "Save" at bounding box center [334, 243] width 17 height 10
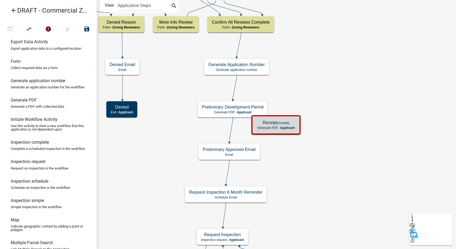
scroll to position [0, 0]
click at [231, 131] on icon at bounding box center [230, 129] width 3 height 25
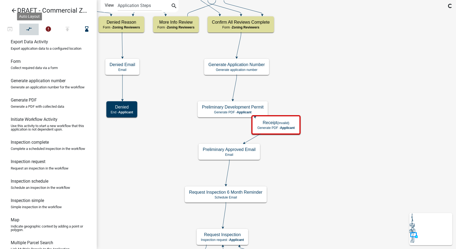
click at [29, 26] on icon "compare_arrows" at bounding box center [29, 30] width 6 height 8
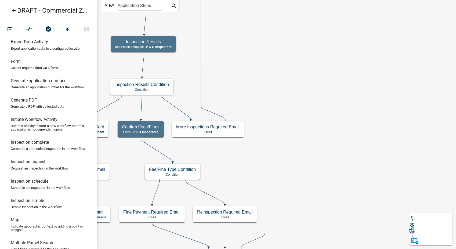
click at [13, 10] on icon "arrow_back" at bounding box center [14, 11] width 6 height 8
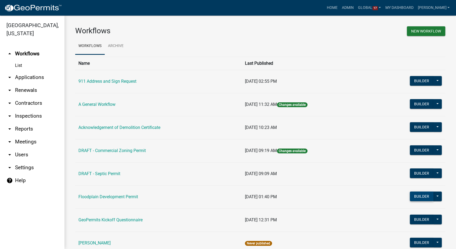
click at [421, 196] on button "Builder" at bounding box center [422, 196] width 24 height 10
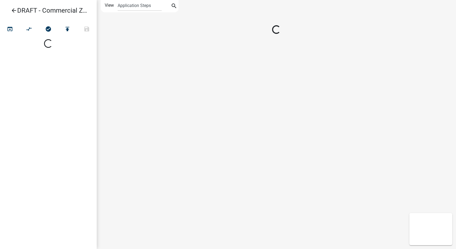
select select
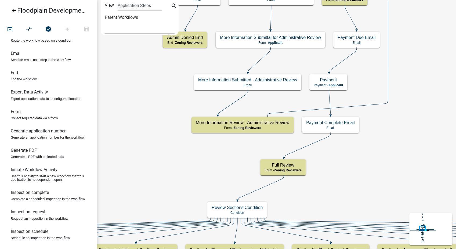
scroll to position [89, 0]
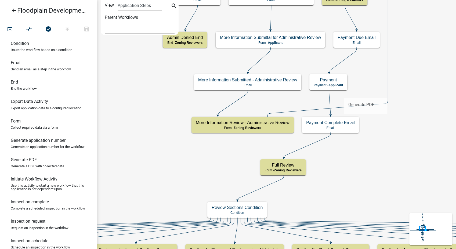
drag, startPoint x: 30, startPoint y: 171, endPoint x: 344, endPoint y: 93, distance: 323.5
click at [344, 93] on div "arrow_back Floodplain Development Permit open_in_browser compare_arrows check_c…" at bounding box center [228, 124] width 456 height 249
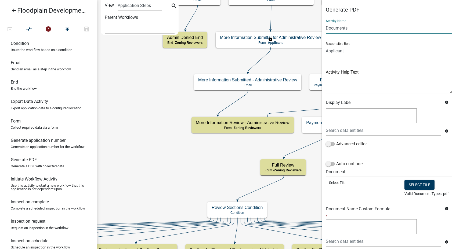
click at [350, 29] on input "Documents" at bounding box center [389, 28] width 126 height 11
type input "D"
type input "Receipt"
click at [329, 163] on span at bounding box center [330, 164] width 9 height 4
click at [336, 160] on input "Auto continue" at bounding box center [336, 160] width 0 height 0
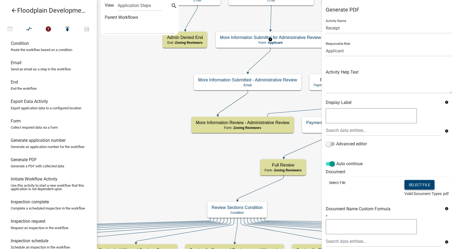
click at [417, 188] on button "Select file" at bounding box center [419, 185] width 30 height 10
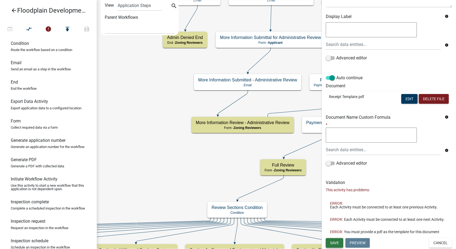
click at [330, 240] on button "Save" at bounding box center [334, 243] width 17 height 10
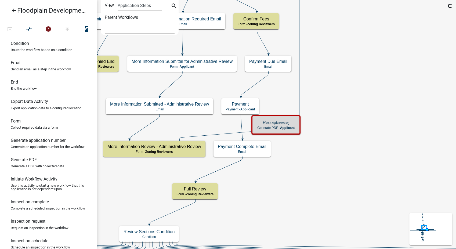
scroll to position [0, 0]
click at [241, 126] on icon at bounding box center [242, 126] width 2 height 25
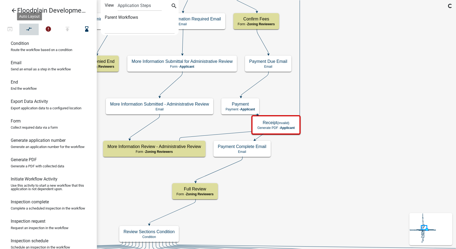
click at [26, 29] on icon "compare_arrows" at bounding box center [29, 30] width 6 height 8
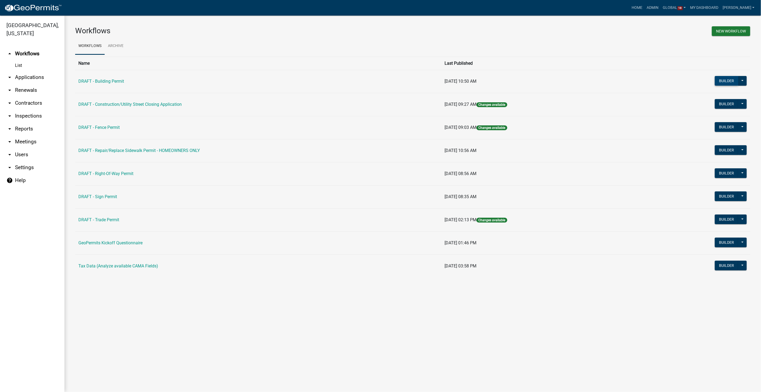
click at [730, 81] on button "Builder" at bounding box center [727, 81] width 24 height 10
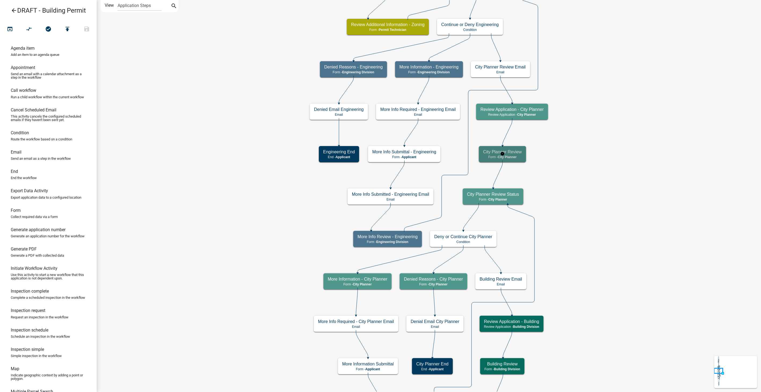
click at [520, 156] on p "Form - City Planner" at bounding box center [502, 157] width 39 height 4
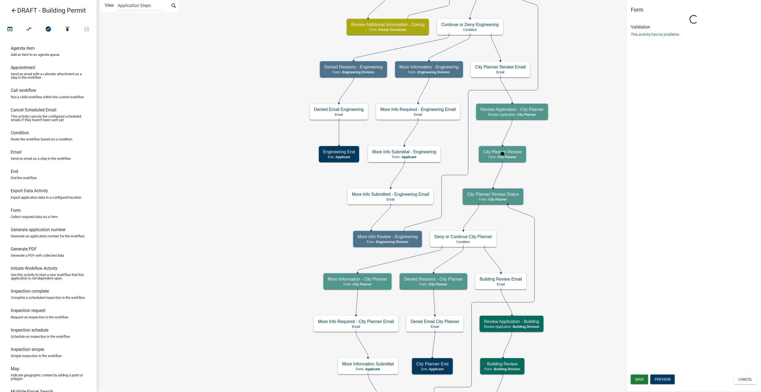
select select "B0EC8D28-4564-4FAC-BE8F-7037D338EE00"
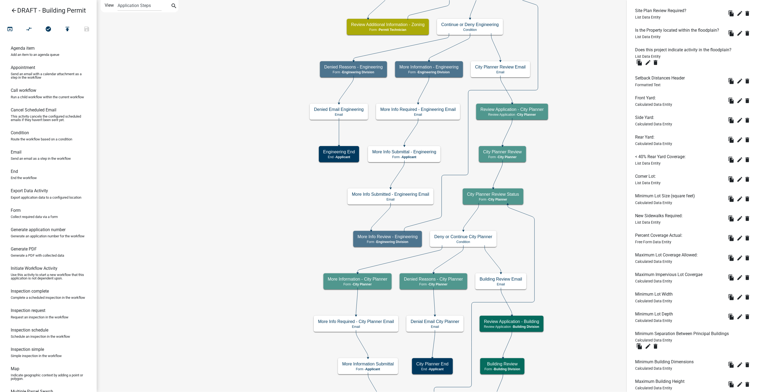
scroll to position [241, 0]
click at [736, 100] on icon "edit" at bounding box center [739, 100] width 6 height 6
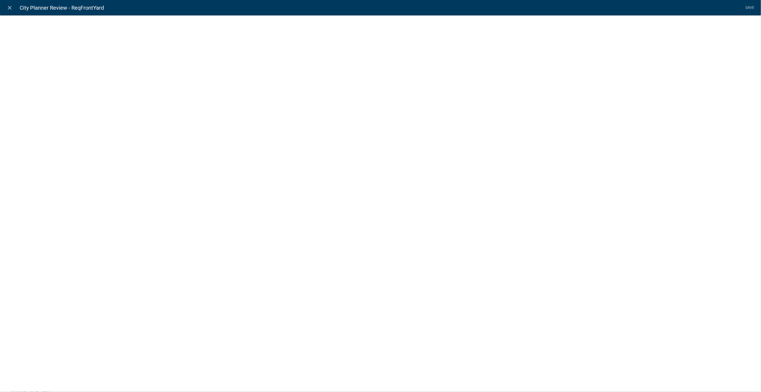
select select "calculated-value"
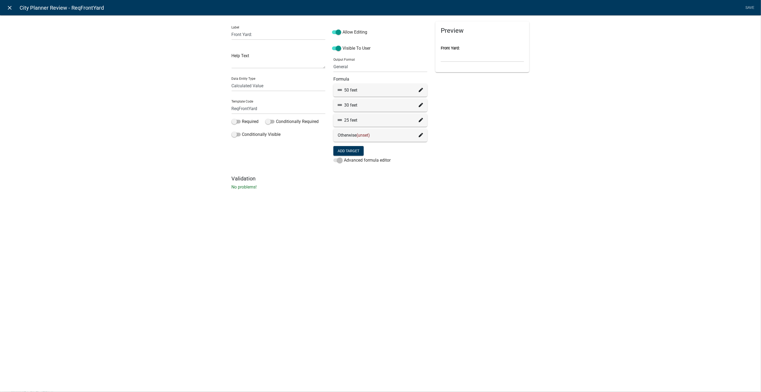
click at [6, 5] on link "close" at bounding box center [9, 7] width 11 height 11
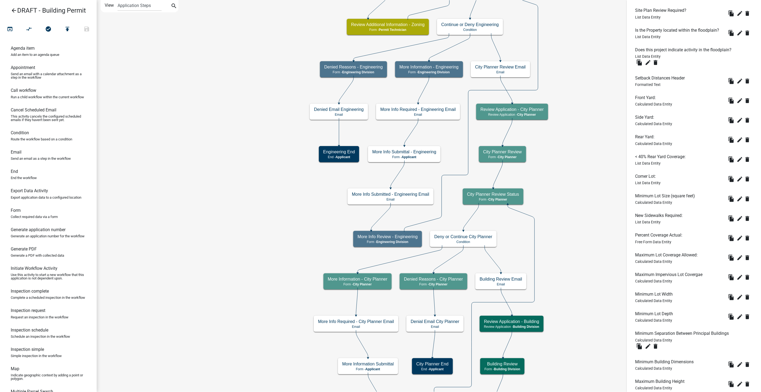
click at [14, 9] on icon "arrow_back" at bounding box center [14, 11] width 6 height 8
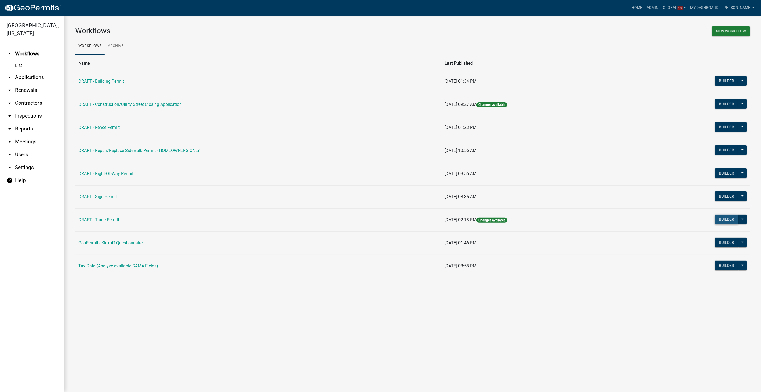
click at [725, 216] on button "Builder" at bounding box center [727, 219] width 24 height 10
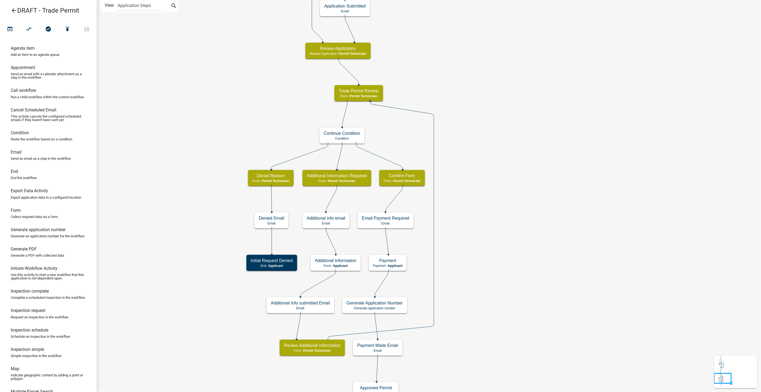
click at [11, 8] on icon "arrow_back" at bounding box center [14, 11] width 6 height 8
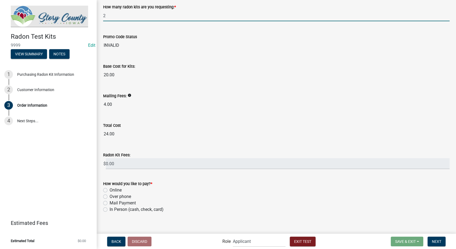
scroll to position [77, 0]
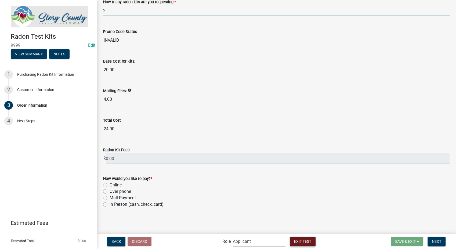
click at [309, 244] on button "Exit Test" at bounding box center [303, 241] width 26 height 10
